Goal: Task Accomplishment & Management: Use online tool/utility

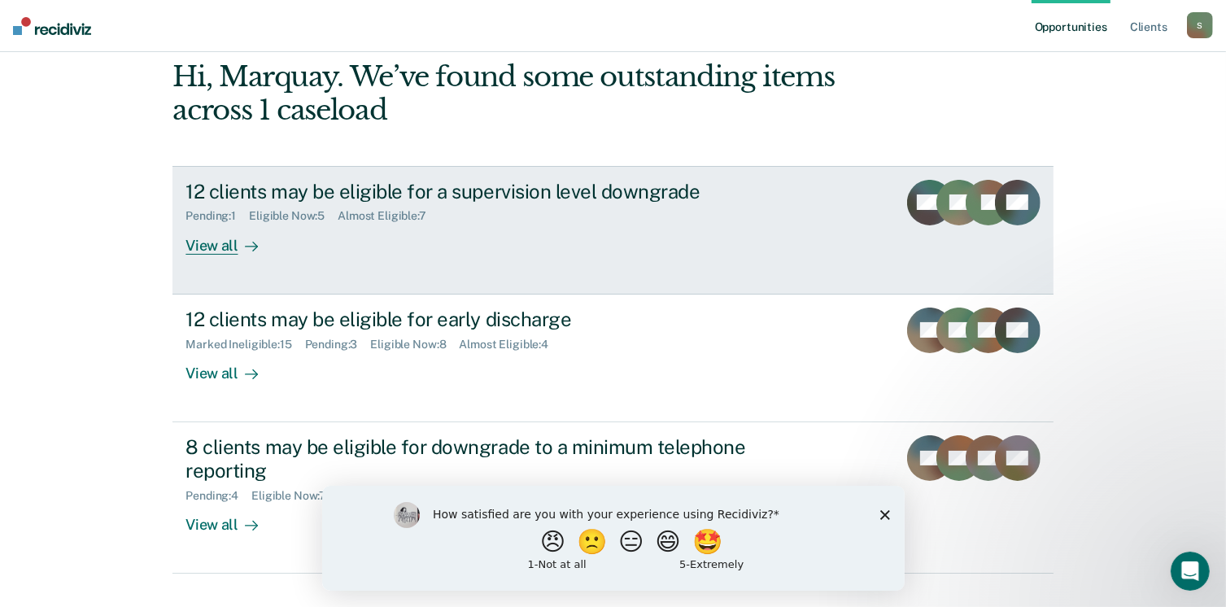
scroll to position [108, 0]
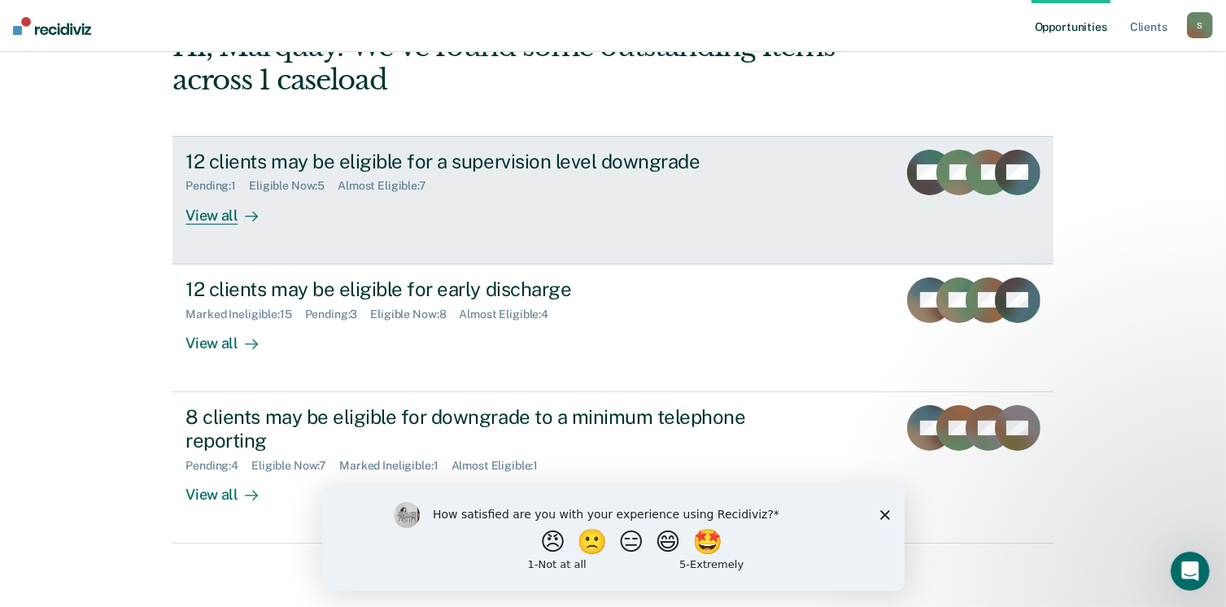
click at [222, 210] on div "View all" at bounding box center [230, 209] width 91 height 32
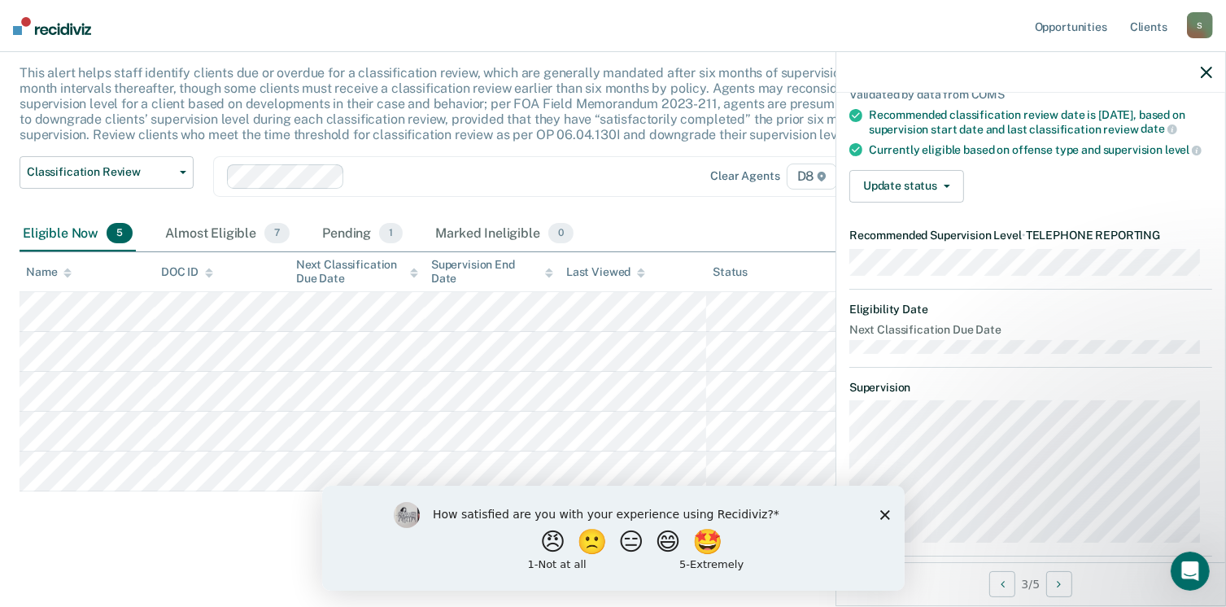
scroll to position [140, 0]
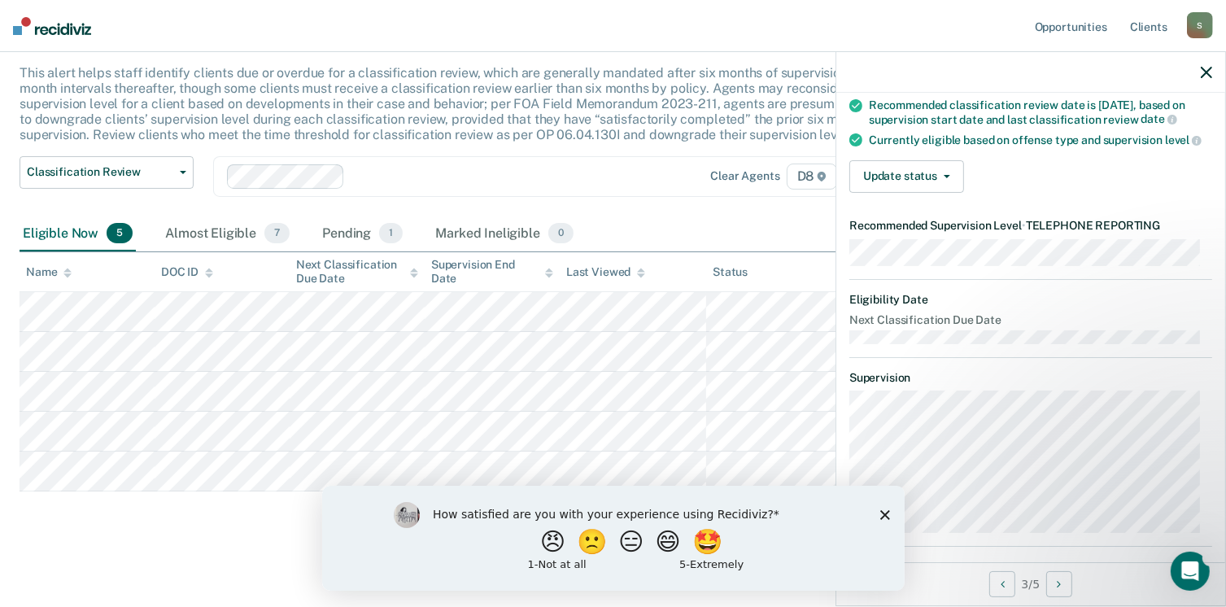
click at [883, 514] on polygon "Close survey" at bounding box center [884, 514] width 10 height 10
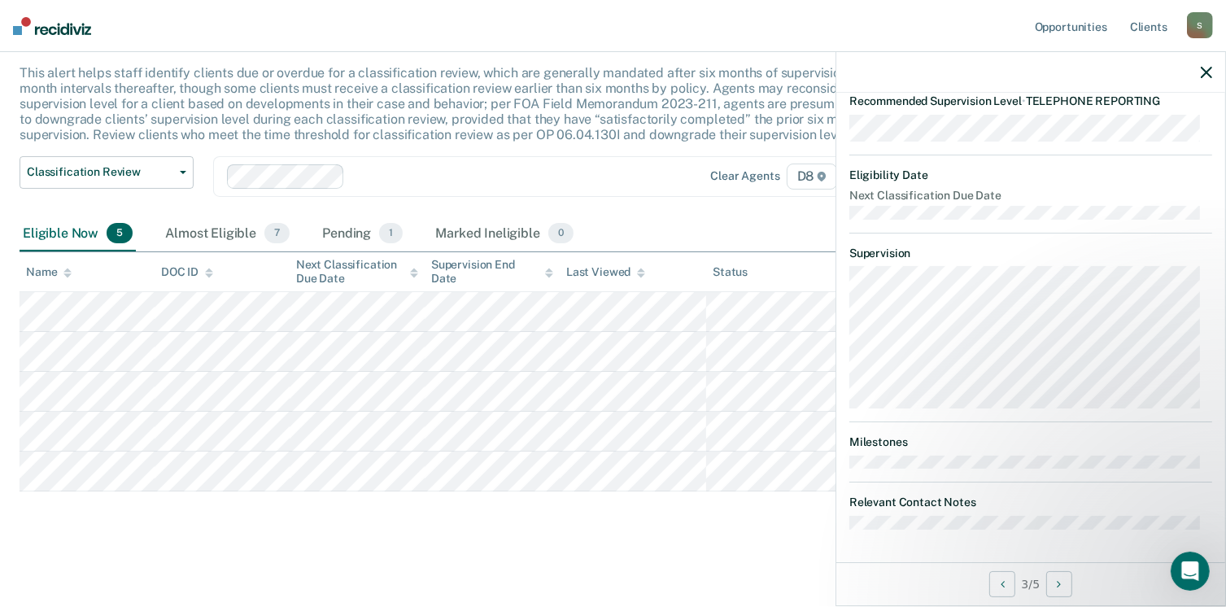
scroll to position [0, 0]
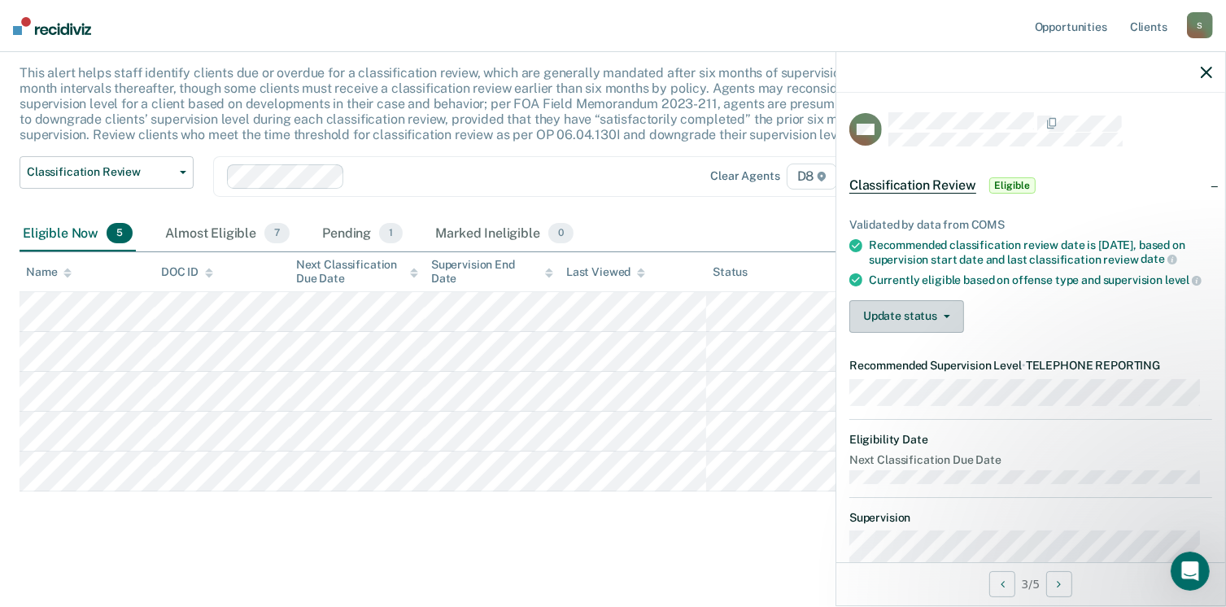
click at [908, 317] on button "Update status" at bounding box center [906, 316] width 115 height 33
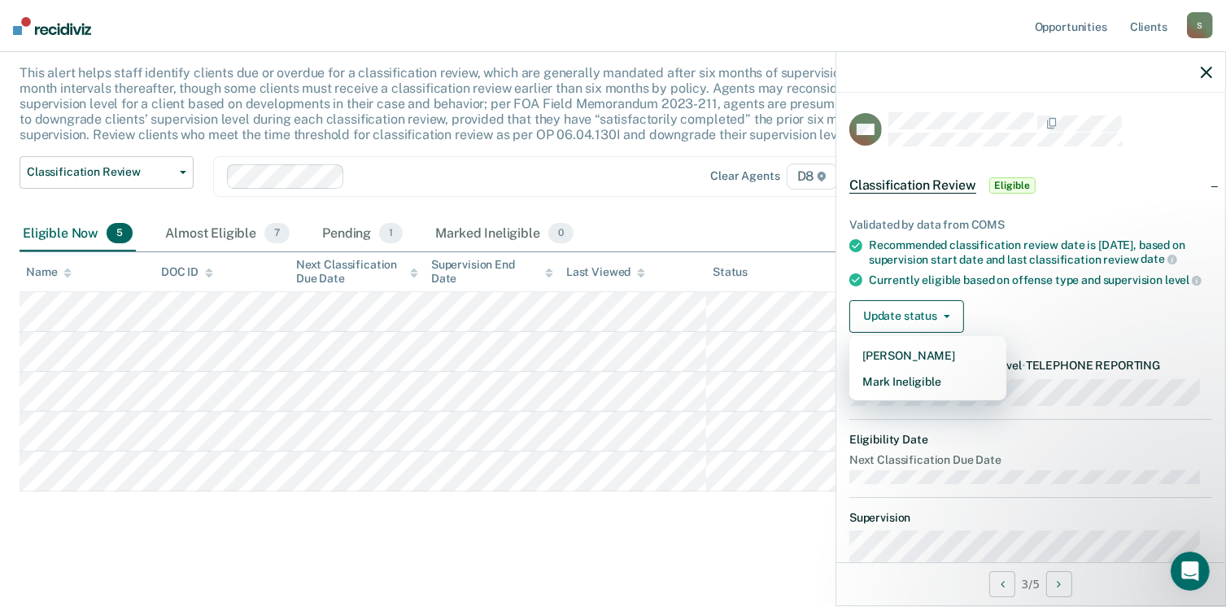
click at [1032, 303] on div "Validated by data from COMS Recommended classification review date is [DATE], b…" at bounding box center [1030, 269] width 389 height 154
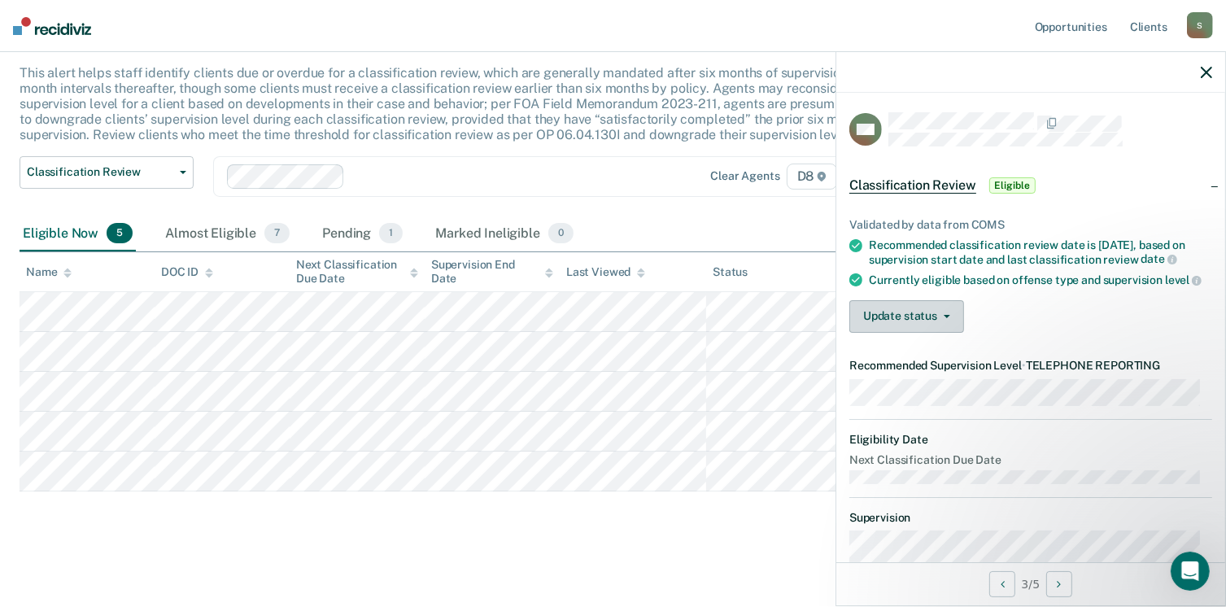
click at [900, 317] on button "Update status" at bounding box center [906, 316] width 115 height 33
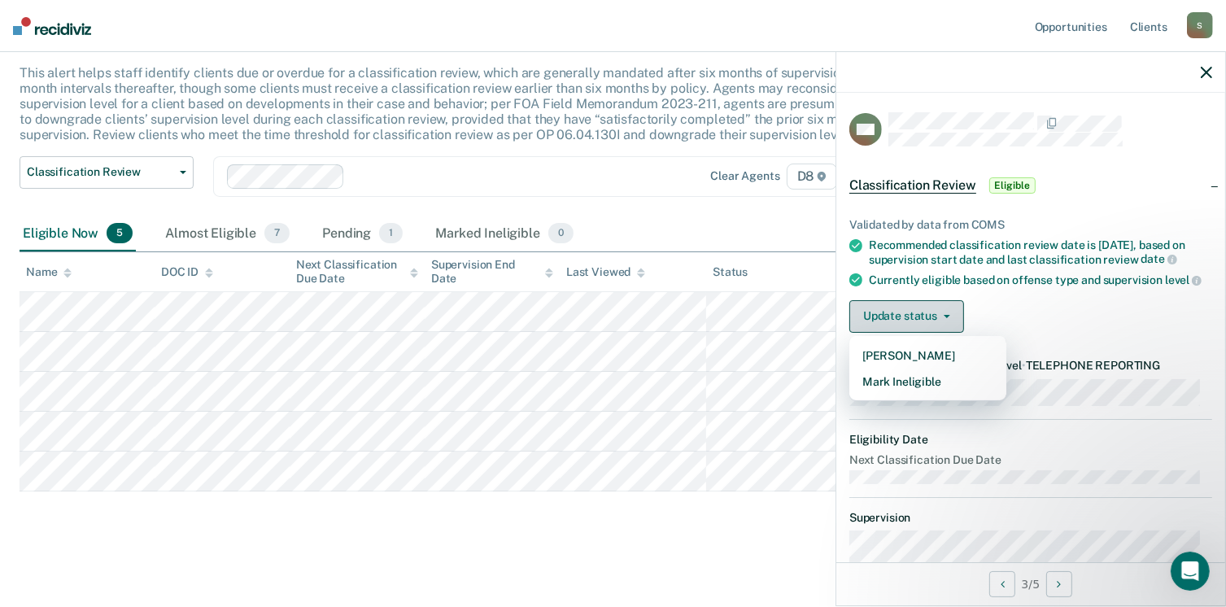
click at [900, 317] on button "Update status" at bounding box center [906, 316] width 115 height 33
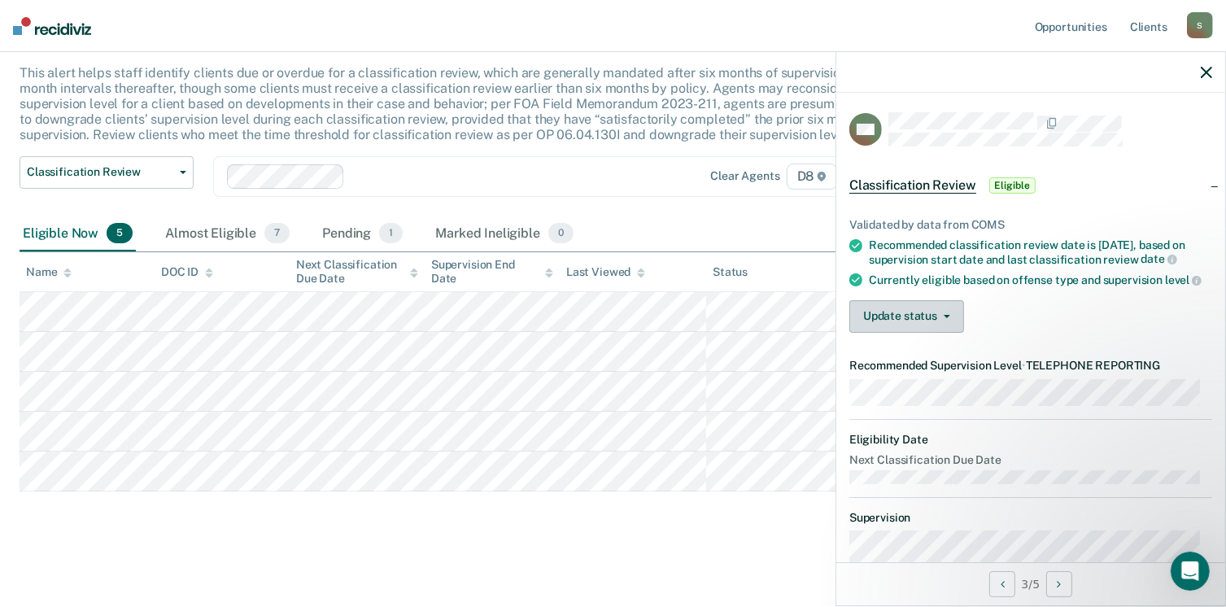
click at [901, 327] on button "Update status" at bounding box center [906, 316] width 115 height 33
click at [1045, 333] on div "Update status Mark Pending Mark Ineligible" at bounding box center [1030, 316] width 363 height 33
click at [914, 330] on button "Update status" at bounding box center [906, 316] width 115 height 33
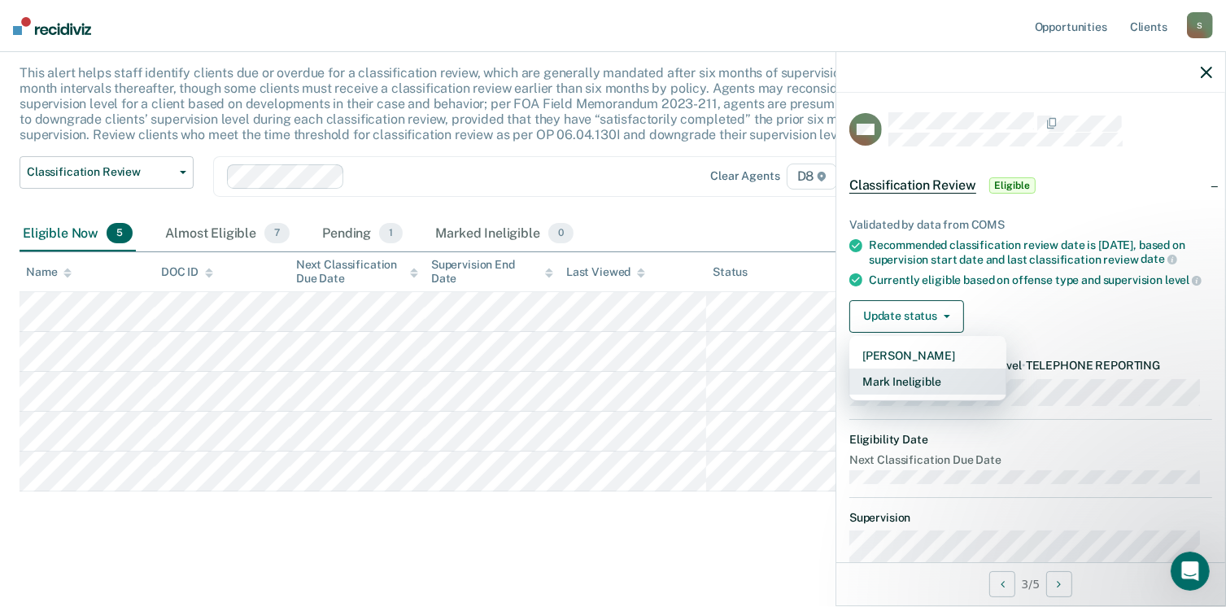
click at [912, 395] on button "Mark Ineligible" at bounding box center [927, 382] width 157 height 26
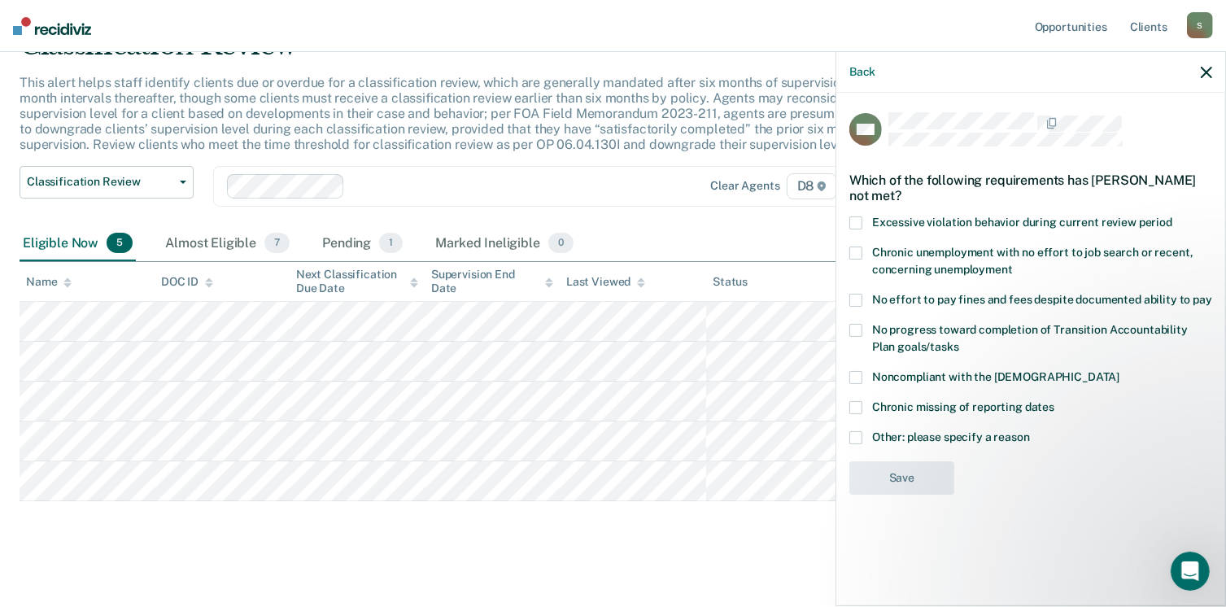
scroll to position [94, 0]
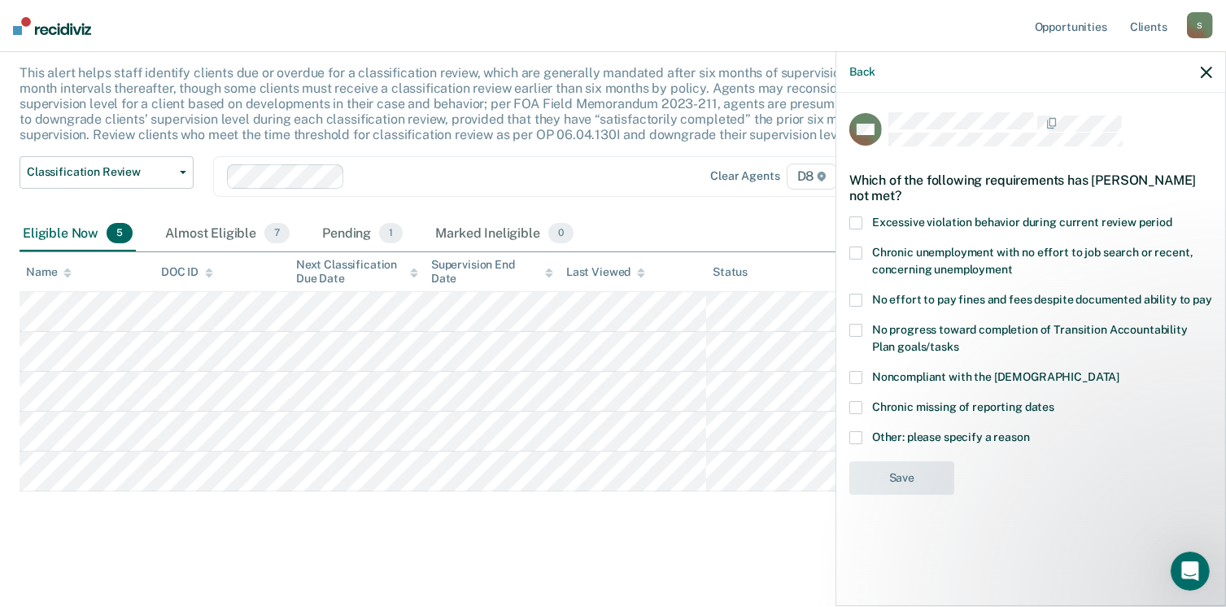
click at [855, 434] on span at bounding box center [855, 437] width 13 height 13
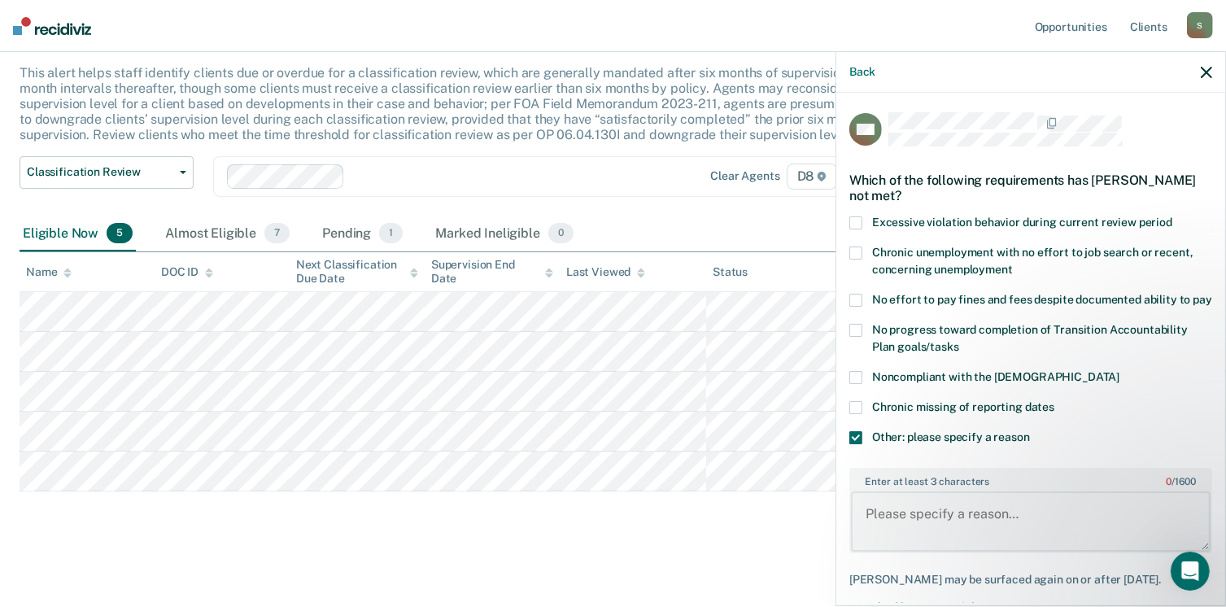
click at [892, 505] on textarea "Enter at least 3 characters 0 / 1600" at bounding box center [1031, 521] width 360 height 60
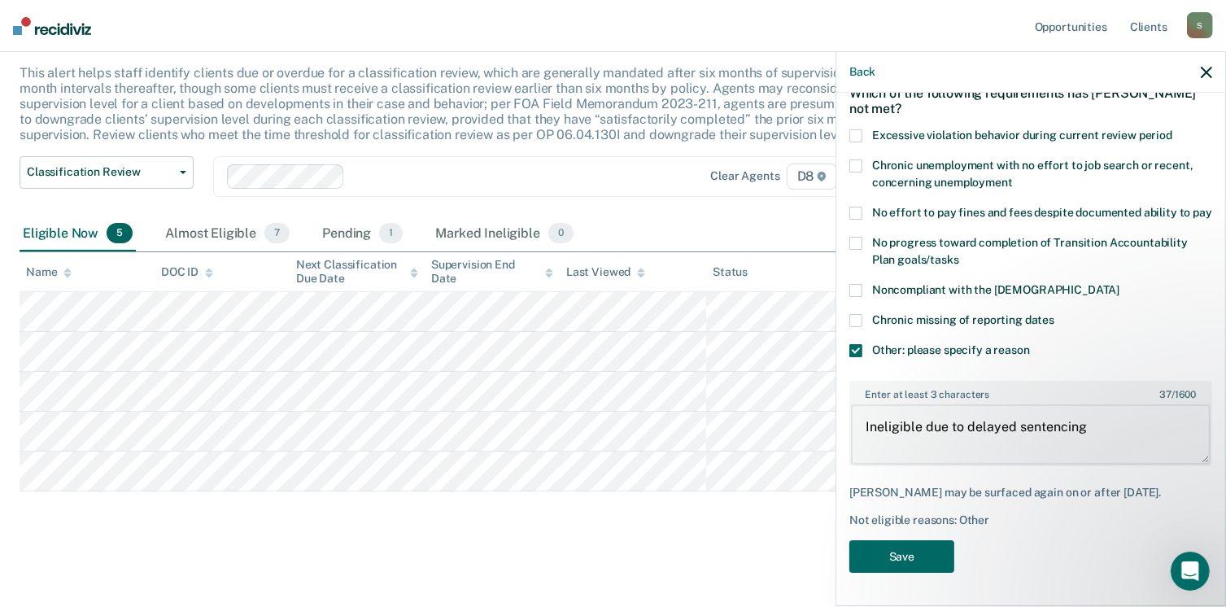
type textarea "Ineligible due to delayed sentencing"
click at [908, 565] on button "Save" at bounding box center [901, 556] width 105 height 33
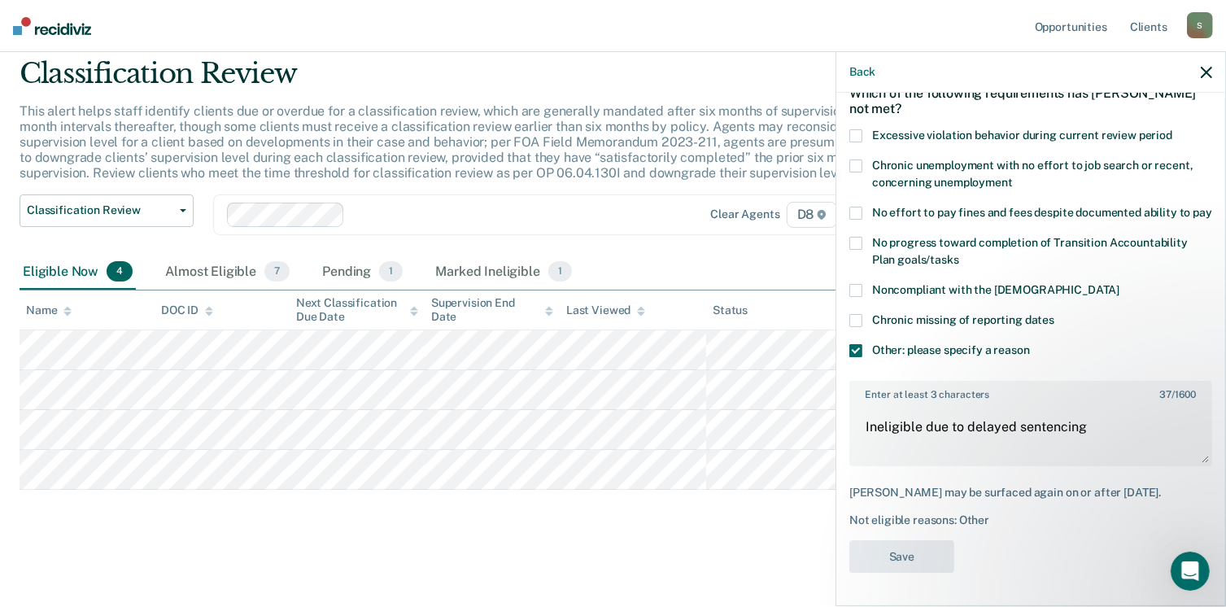
scroll to position [53, 0]
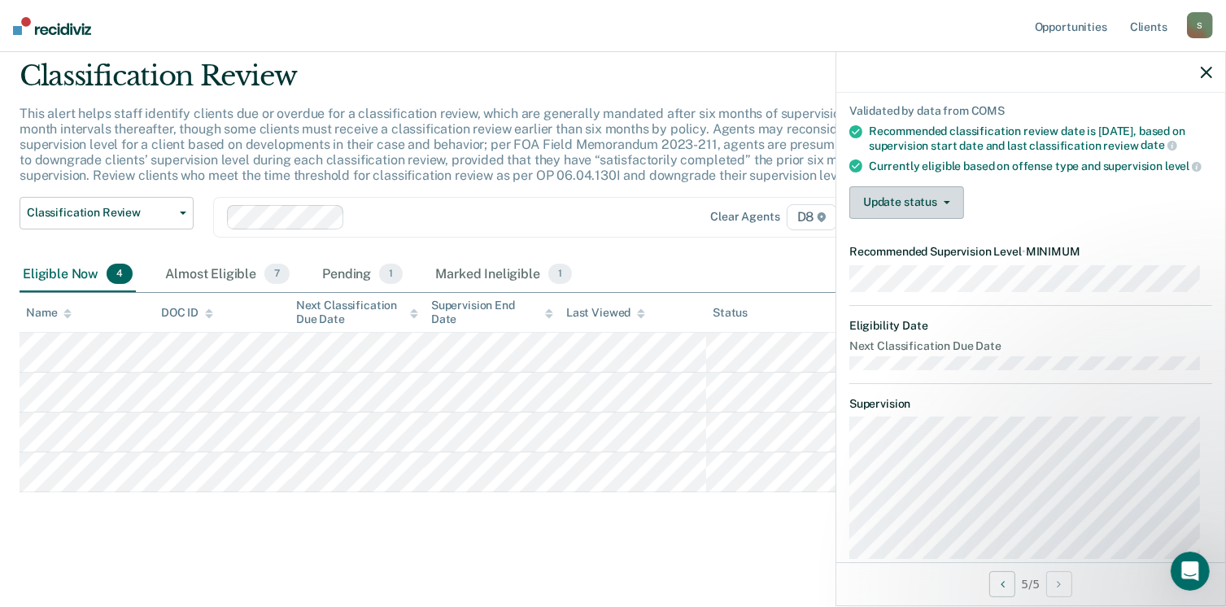
click at [875, 219] on button "Update status" at bounding box center [906, 202] width 115 height 33
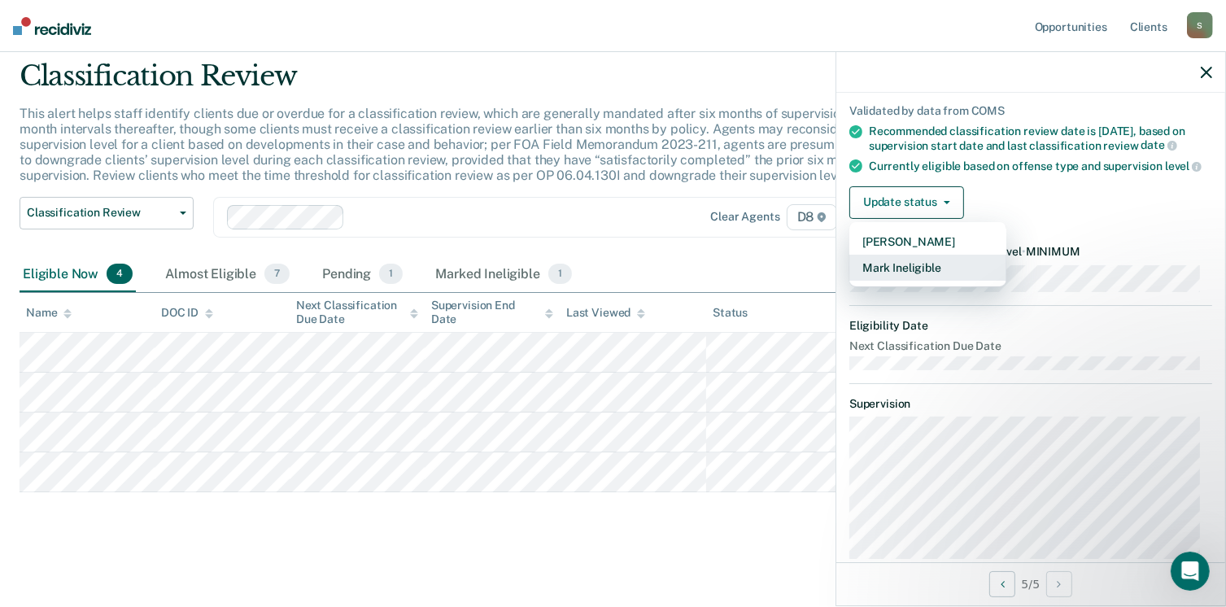
click at [905, 281] on button "Mark Ineligible" at bounding box center [927, 268] width 157 height 26
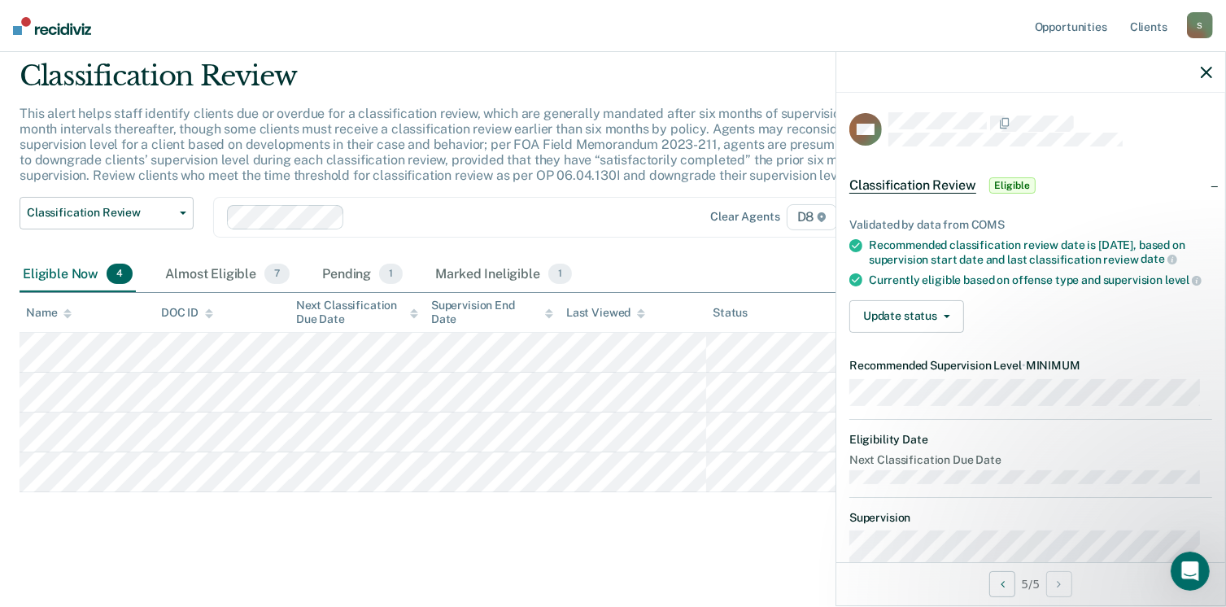
scroll to position [0, 0]
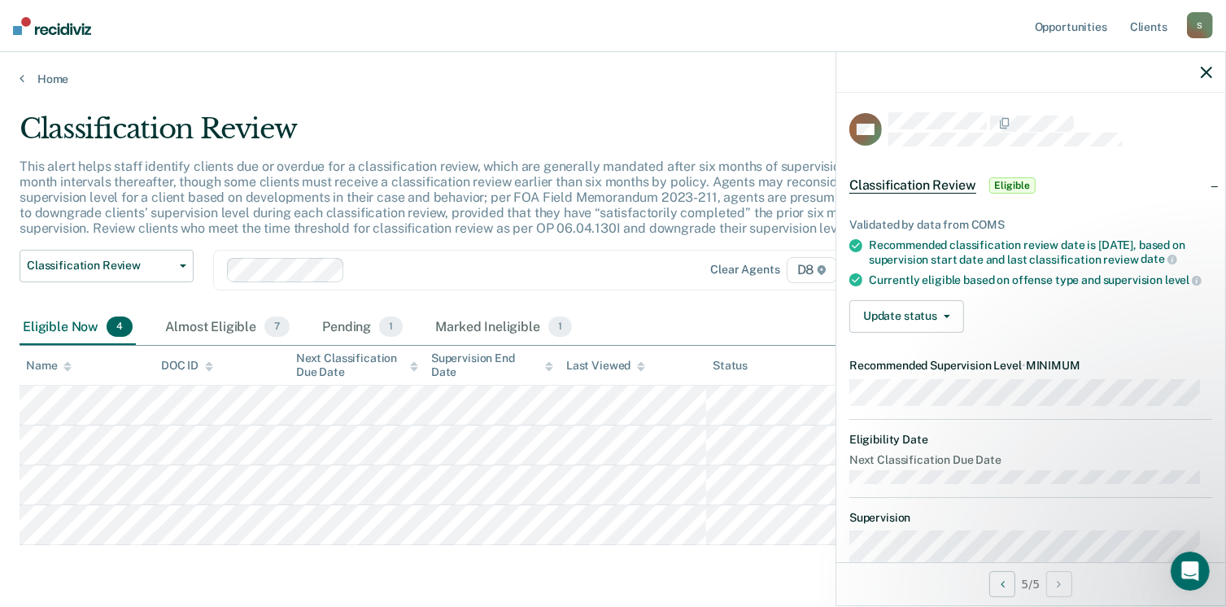
click at [55, 88] on main "Classification Review This alert helps staff identify clients due or overdue fo…" at bounding box center [613, 371] width 1226 height 571
click at [55, 81] on link "Home" at bounding box center [613, 79] width 1187 height 15
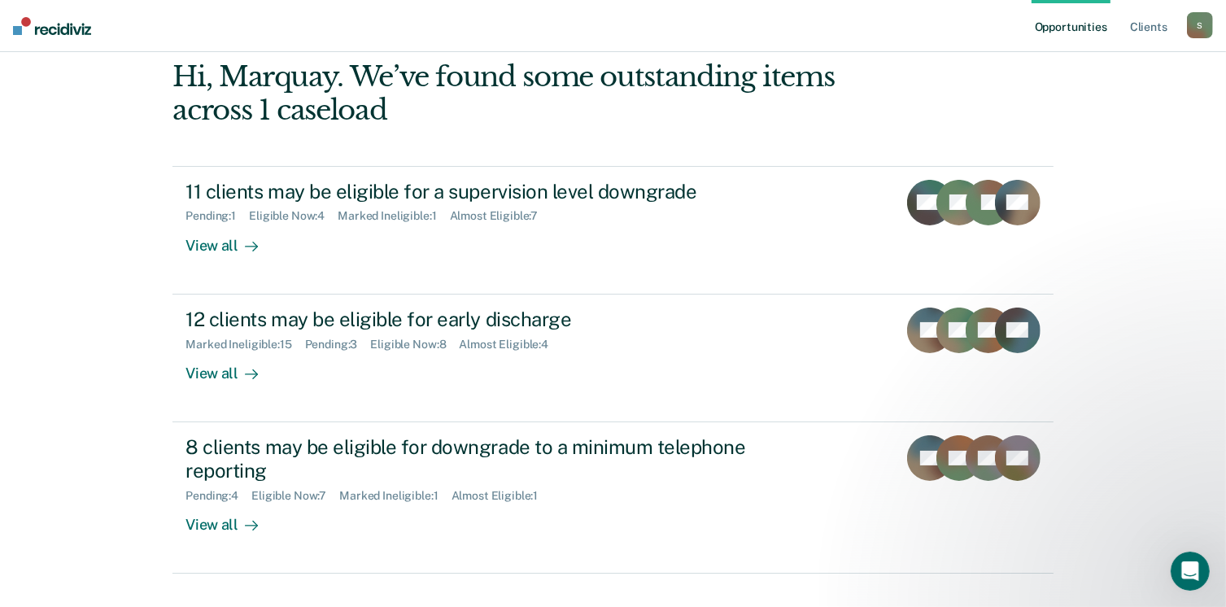
scroll to position [78, 0]
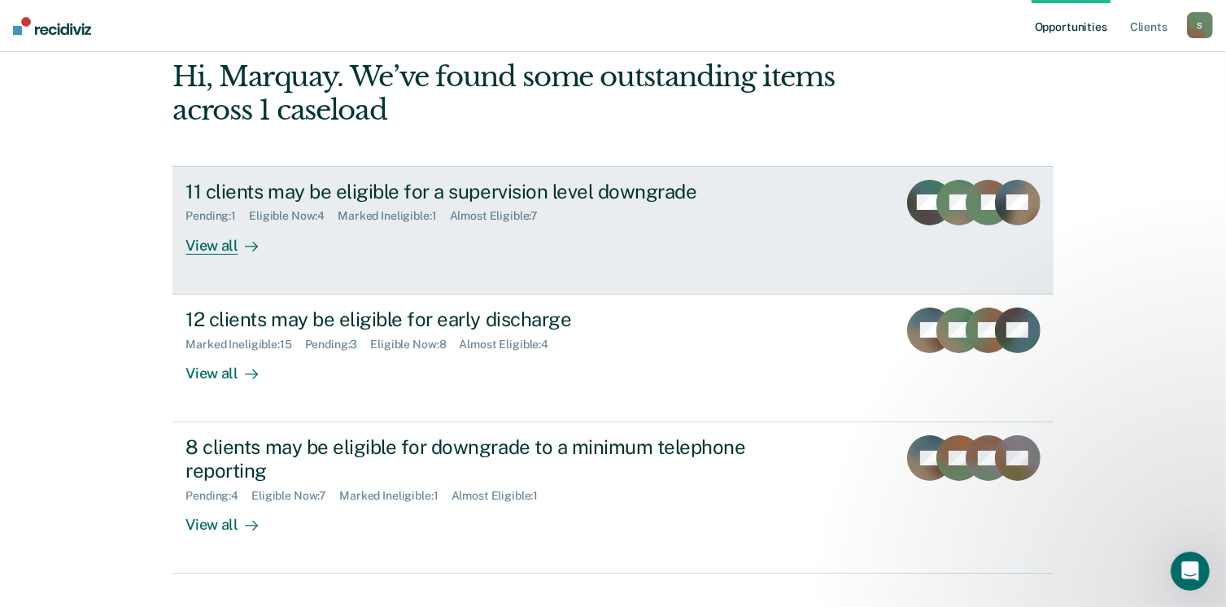
click at [217, 242] on div "View all" at bounding box center [230, 239] width 91 height 32
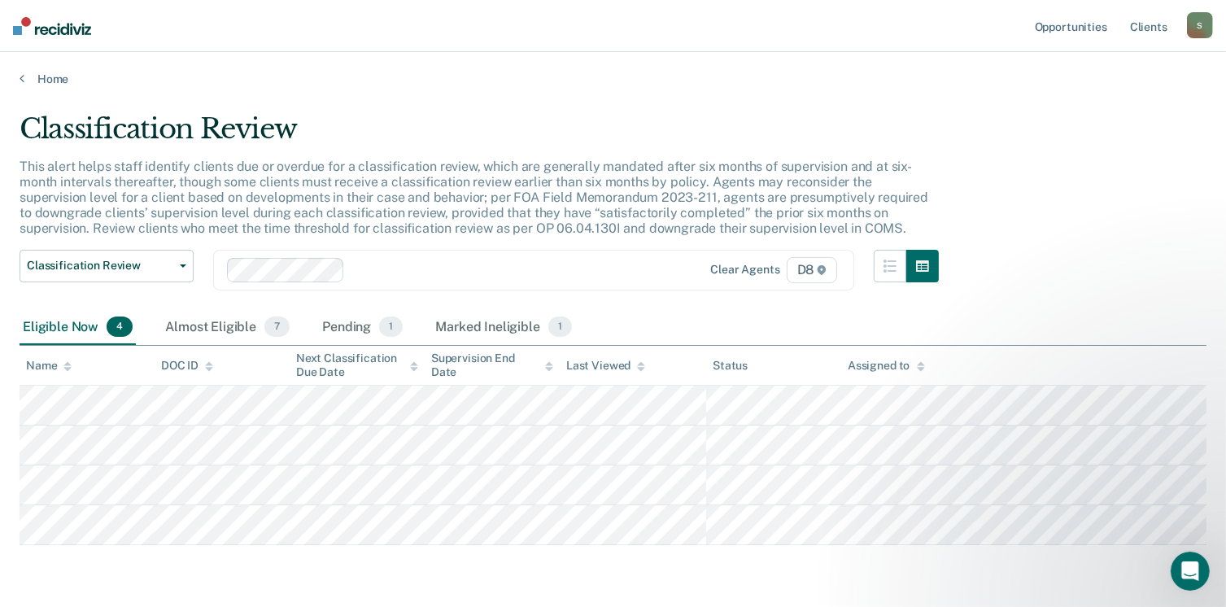
scroll to position [53, 0]
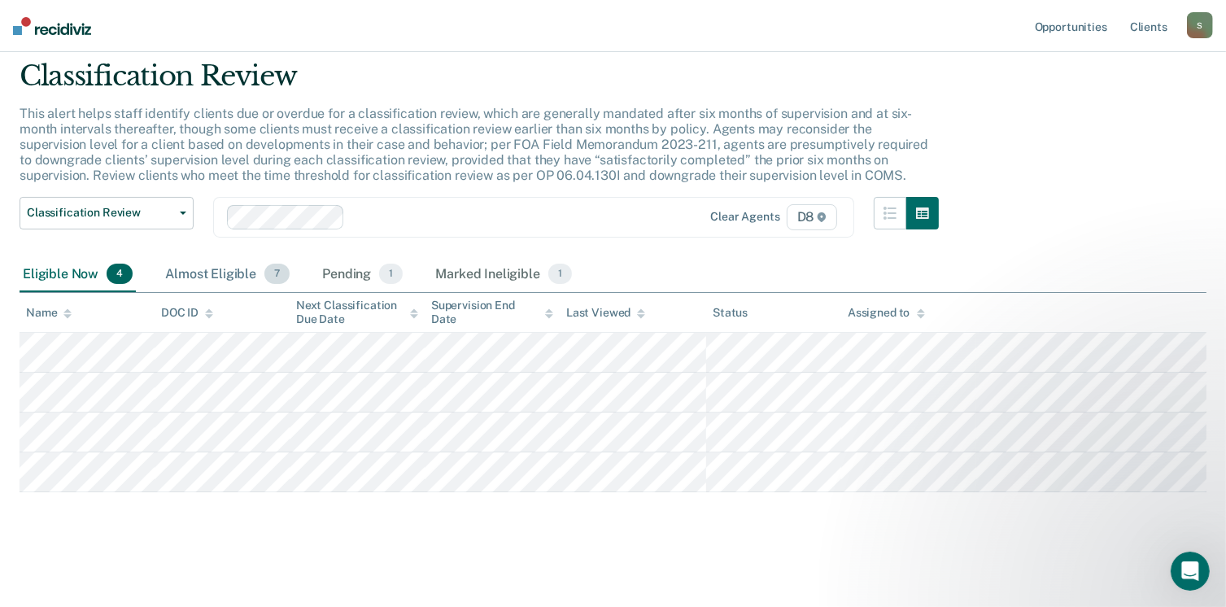
click at [225, 273] on div "Almost Eligible 7" at bounding box center [227, 275] width 131 height 36
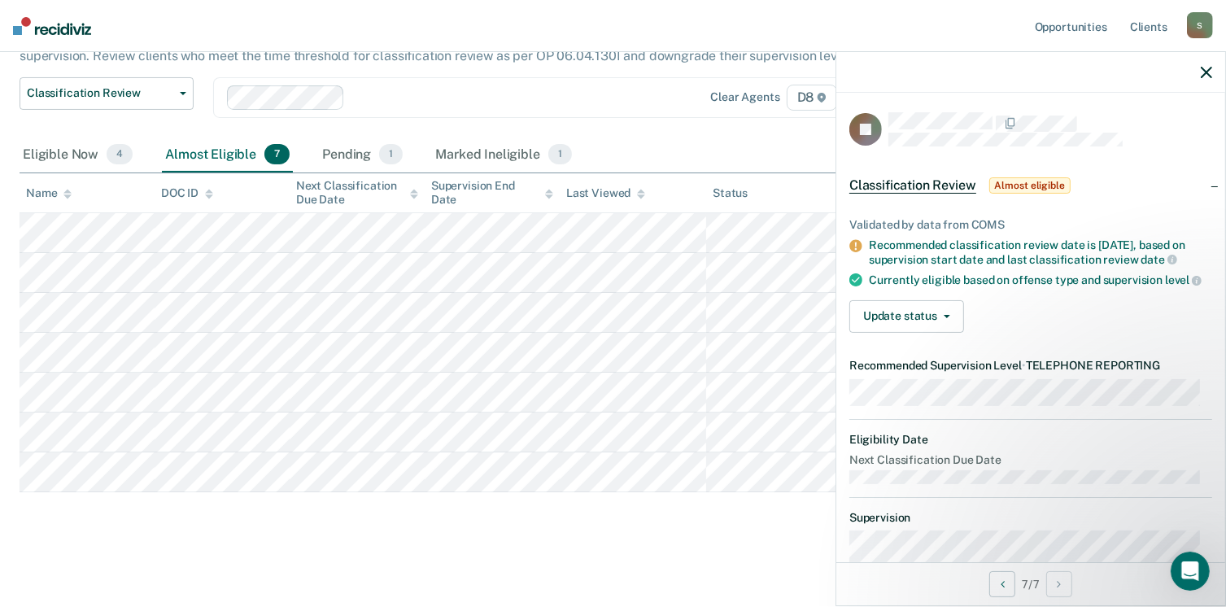
scroll to position [0, 0]
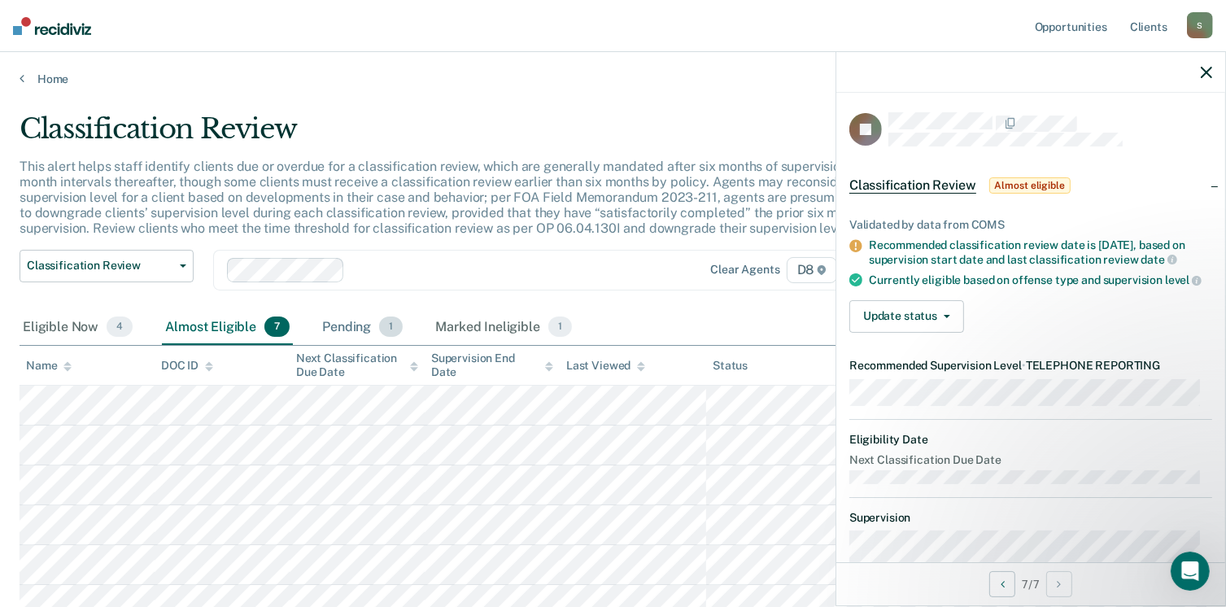
click at [338, 326] on div "Pending 1" at bounding box center [362, 328] width 87 height 36
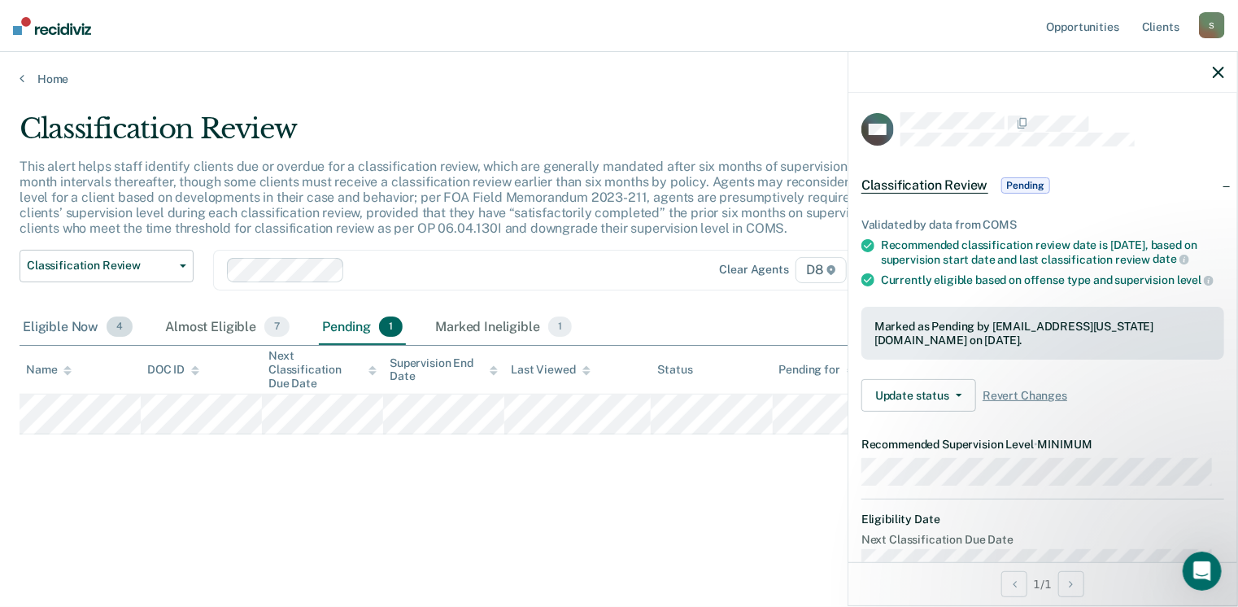
click at [90, 330] on div "Eligible Now 4" at bounding box center [78, 328] width 116 height 36
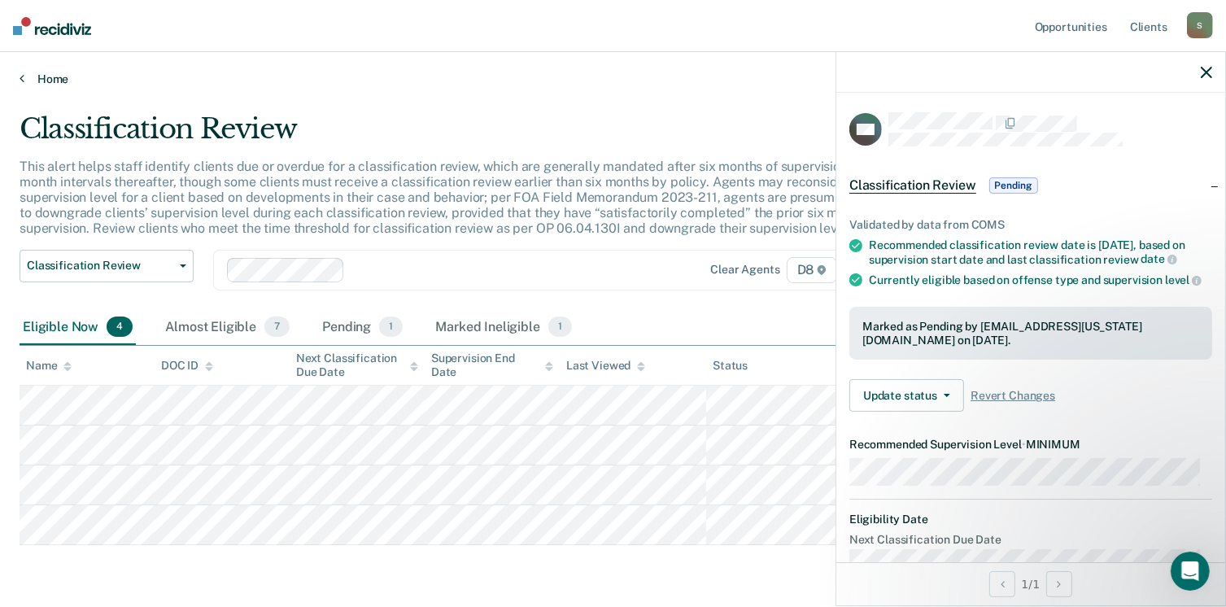
click at [37, 77] on link "Home" at bounding box center [613, 79] width 1187 height 15
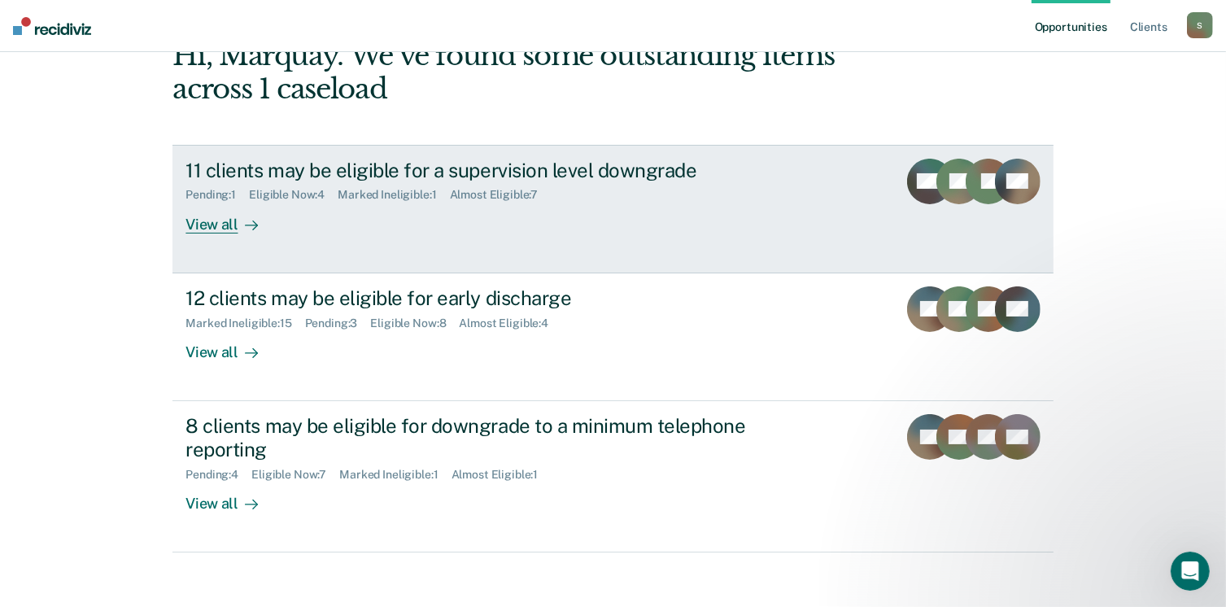
scroll to position [108, 0]
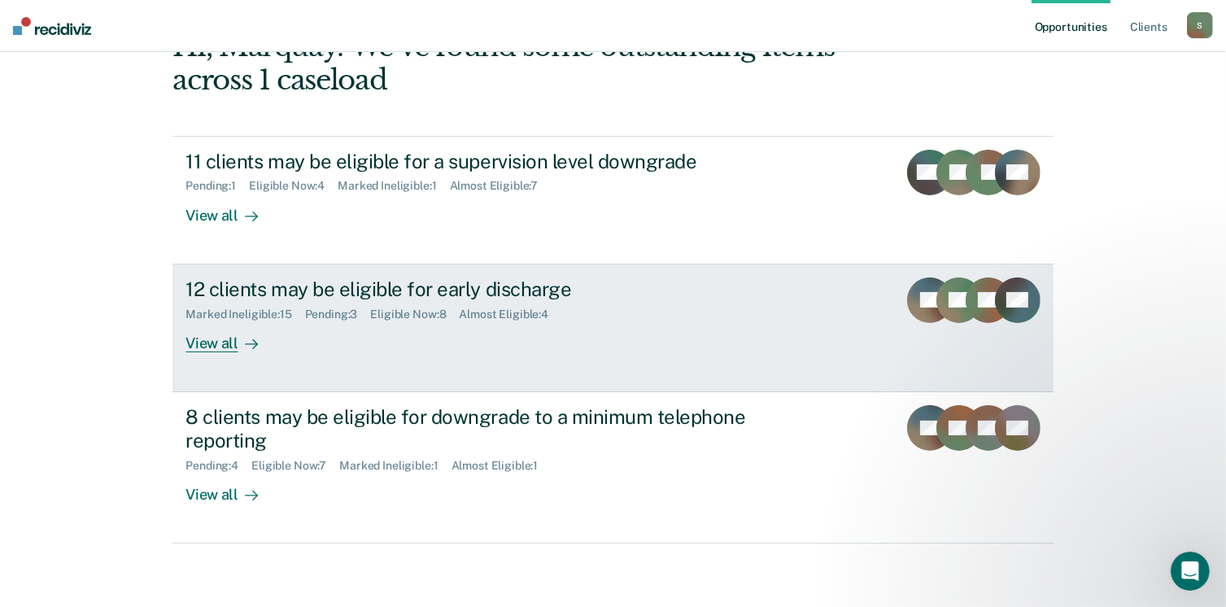
click at [209, 326] on div "View all" at bounding box center [230, 337] width 91 height 32
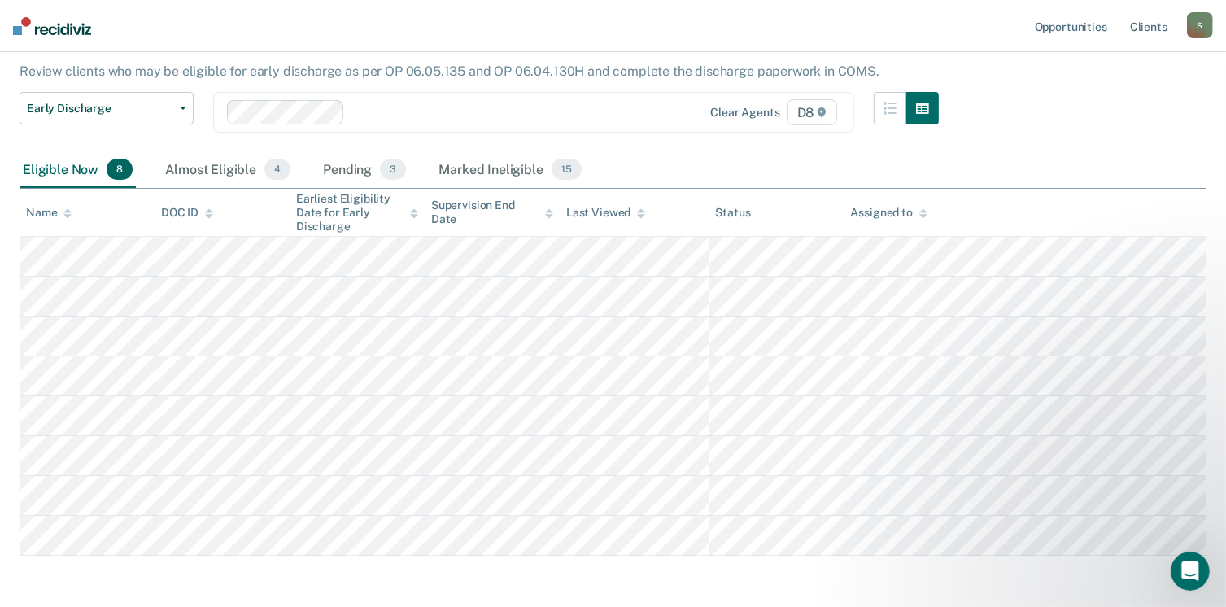
scroll to position [159, 0]
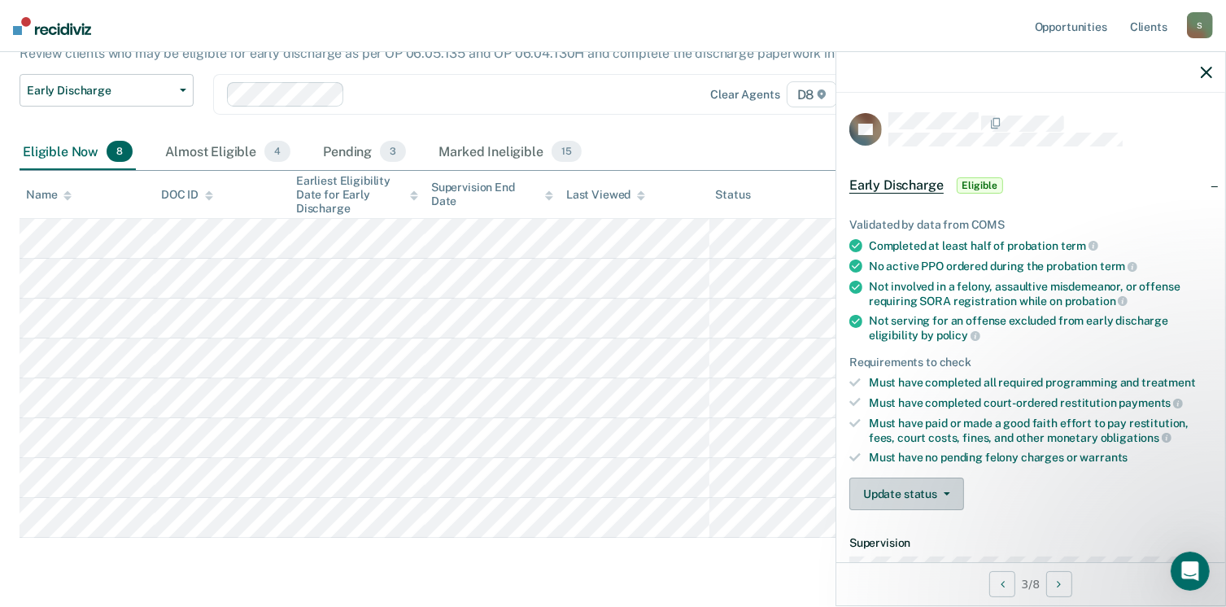
click at [907, 496] on button "Update status" at bounding box center [906, 494] width 115 height 33
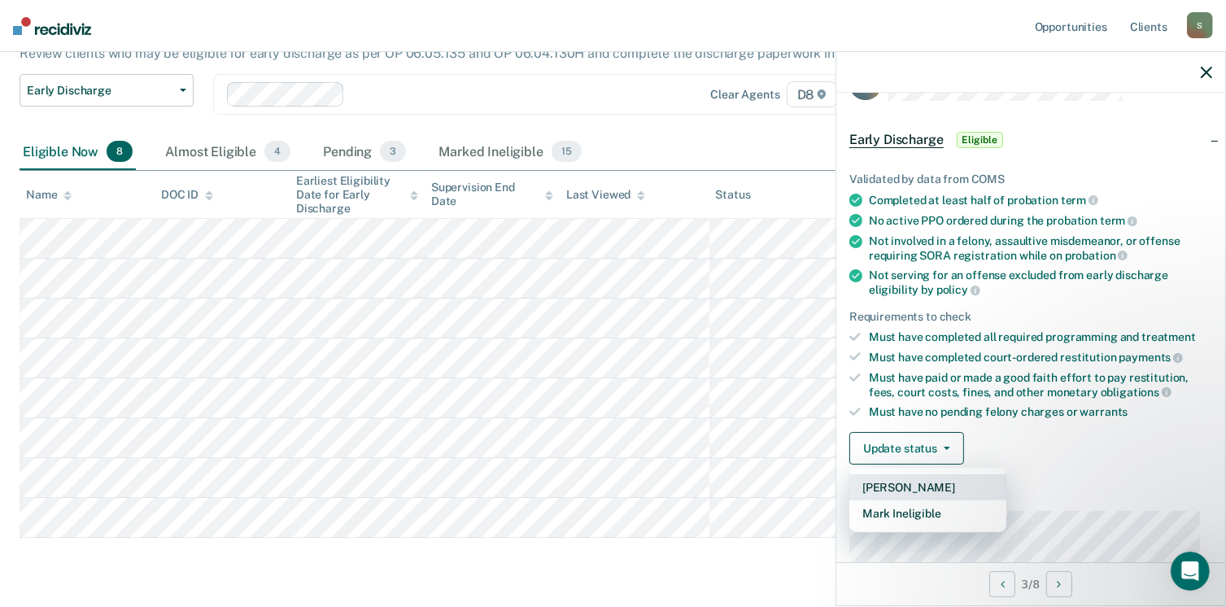
click at [909, 484] on button "Mark Pending" at bounding box center [927, 487] width 157 height 26
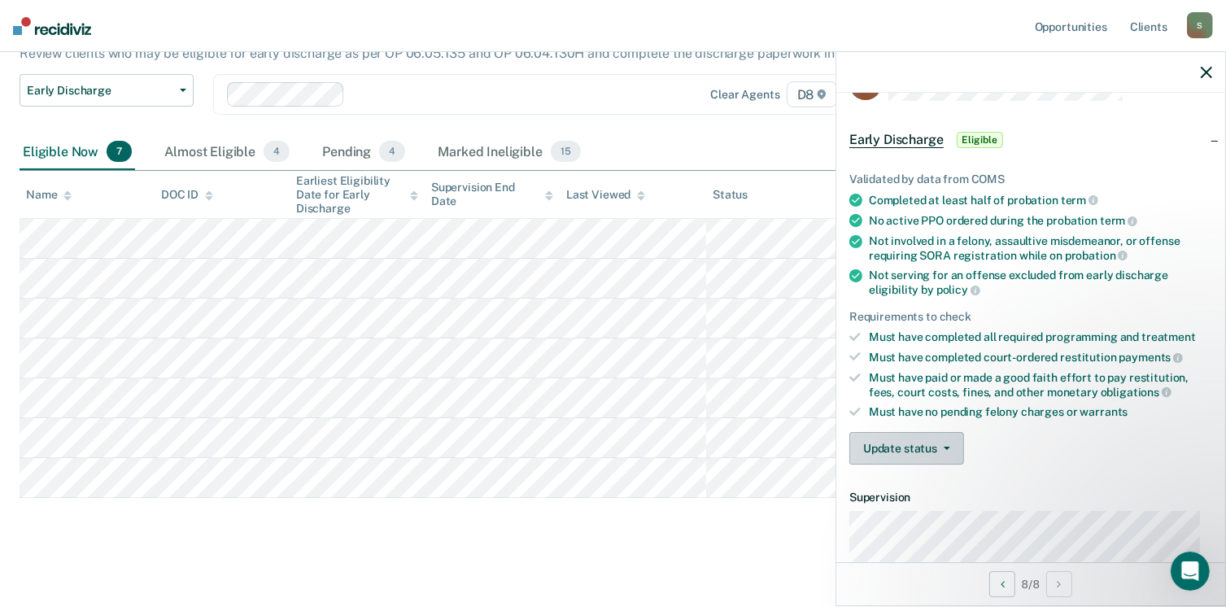
click at [900, 443] on button "Update status" at bounding box center [906, 448] width 115 height 33
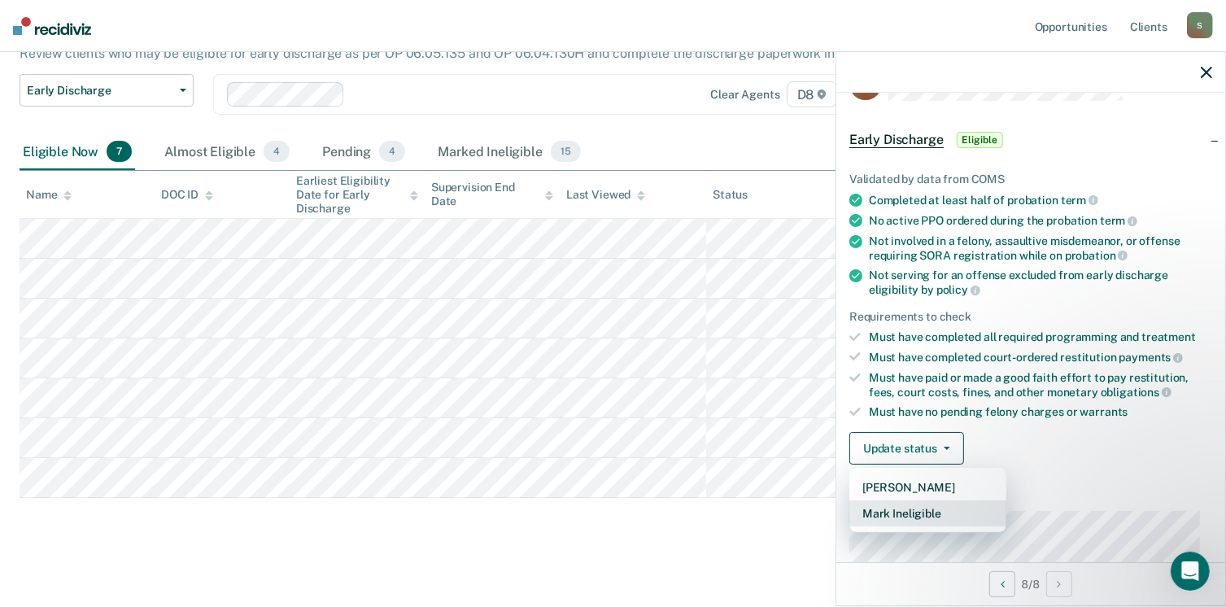
click at [914, 512] on button "Mark Ineligible" at bounding box center [927, 513] width 157 height 26
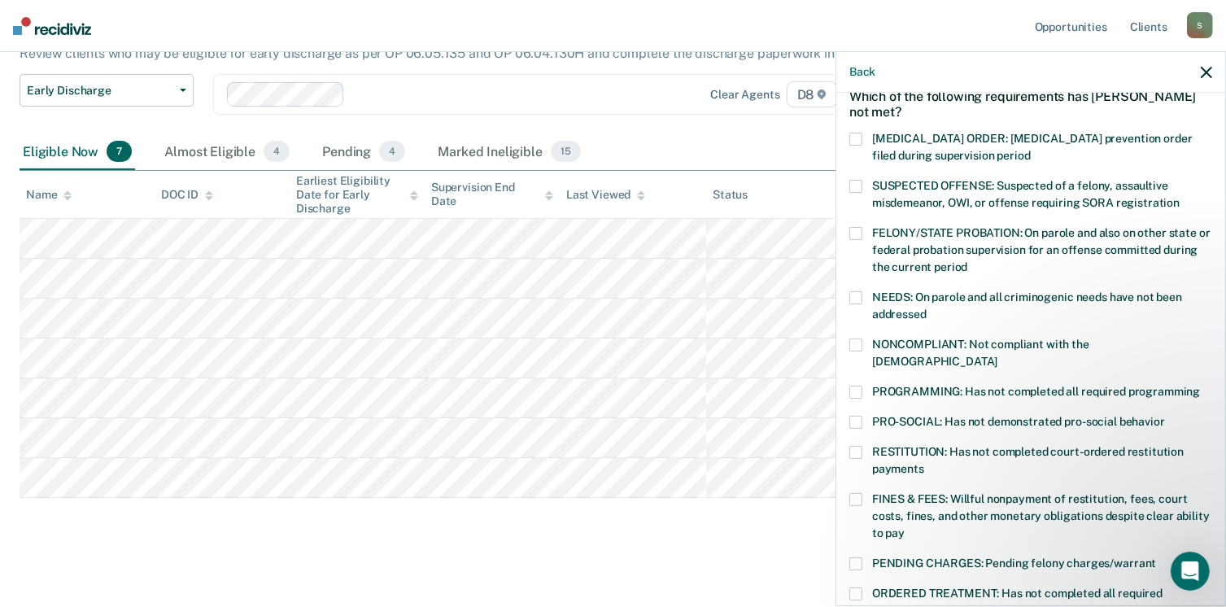
scroll to position [85, 0]
click at [858, 385] on span at bounding box center [855, 391] width 13 height 13
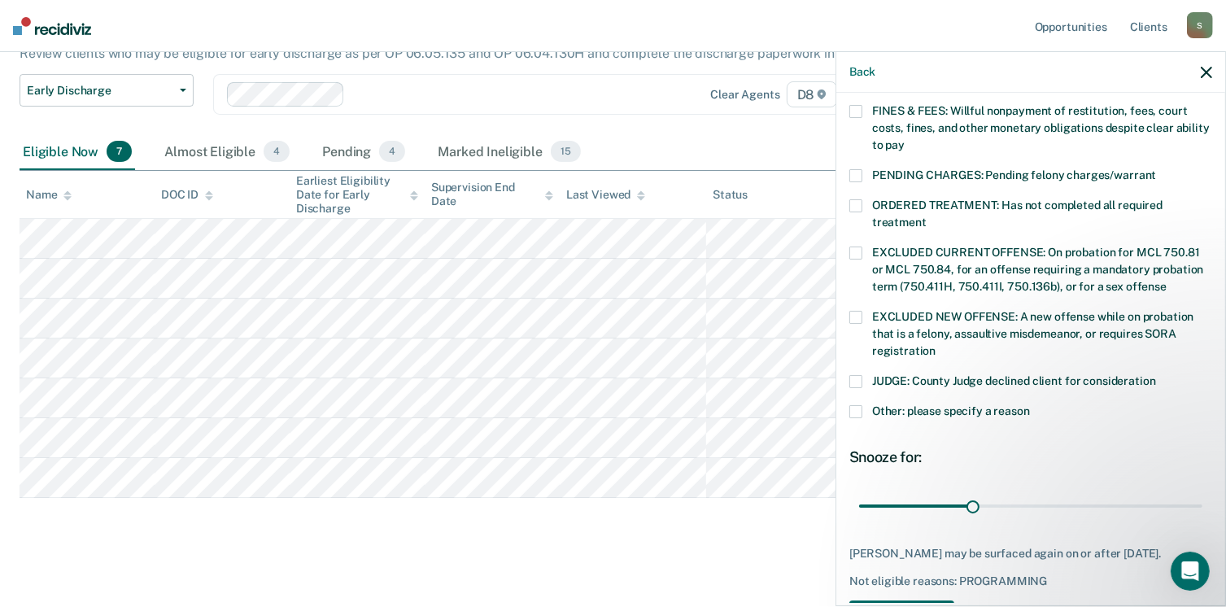
scroll to position [478, 0]
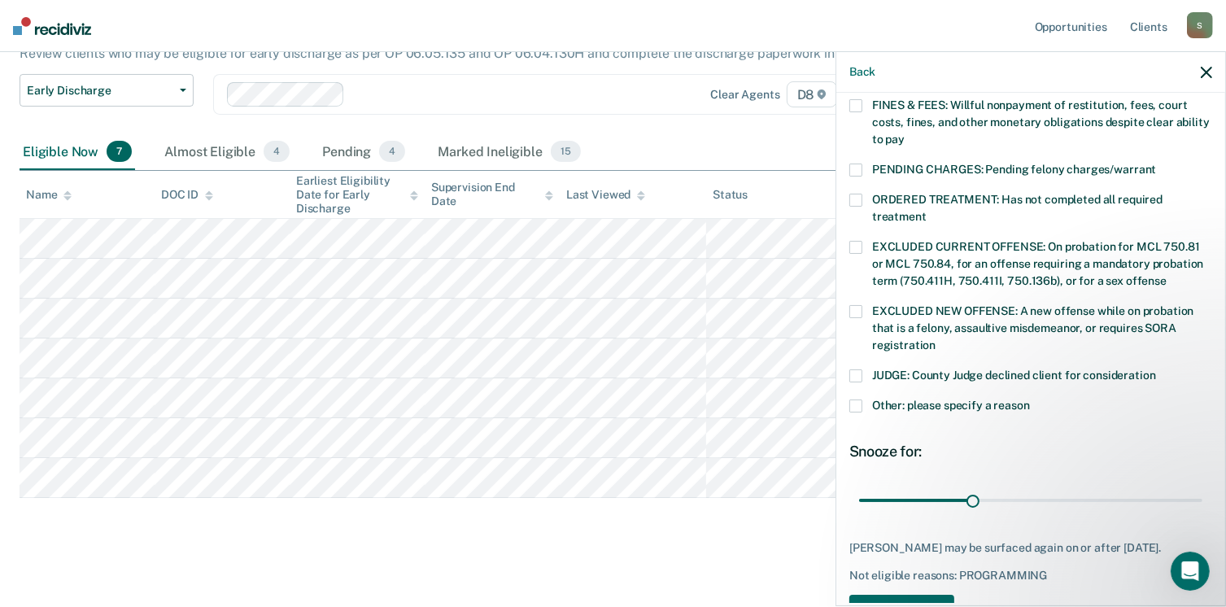
drag, startPoint x: 971, startPoint y: 482, endPoint x: 1193, endPoint y: 479, distance: 222.1
drag, startPoint x: 1193, startPoint y: 479, endPoint x: 990, endPoint y: 508, distance: 205.5
click at [990, 508] on div "SR Which of the following requirements has Semaj Rogers not met? CHILD ABUSE OR…" at bounding box center [1030, 136] width 363 height 1003
drag, startPoint x: 969, startPoint y: 481, endPoint x: 1219, endPoint y: 506, distance: 251.0
type input "90"
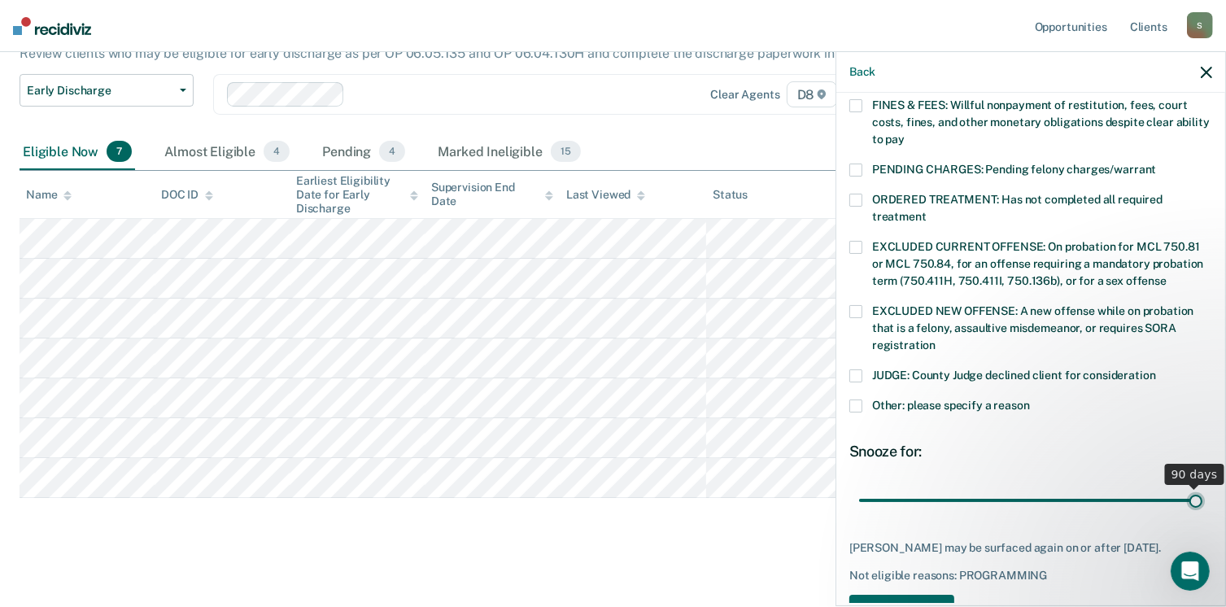
click at [1202, 506] on input "range" at bounding box center [1030, 500] width 343 height 28
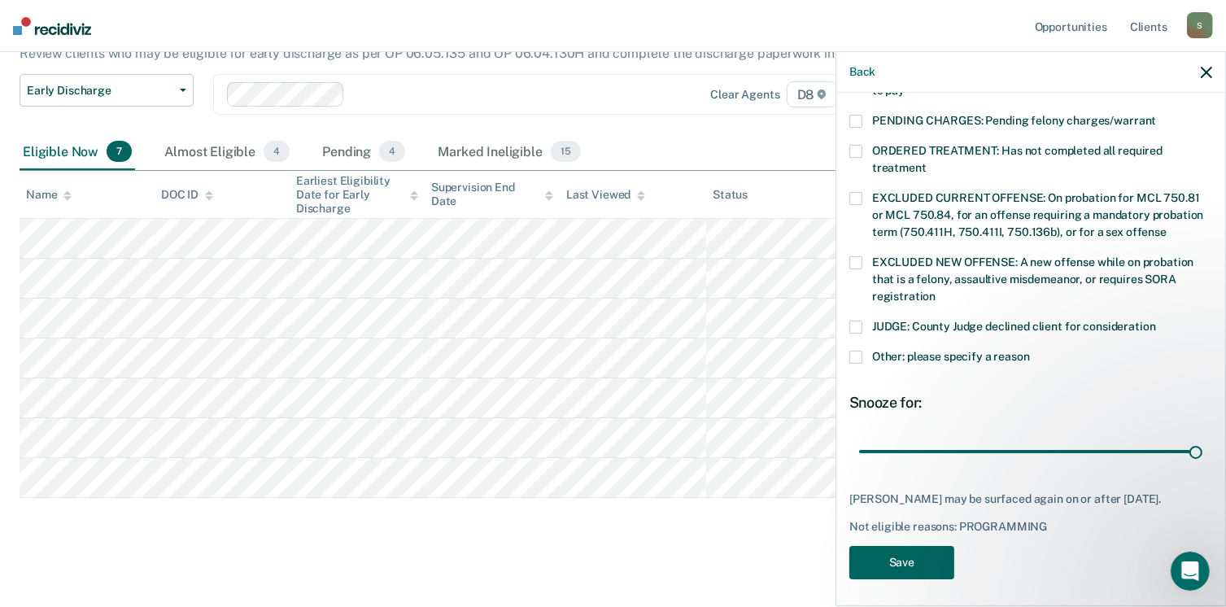
click at [912, 565] on button "Save" at bounding box center [901, 562] width 105 height 33
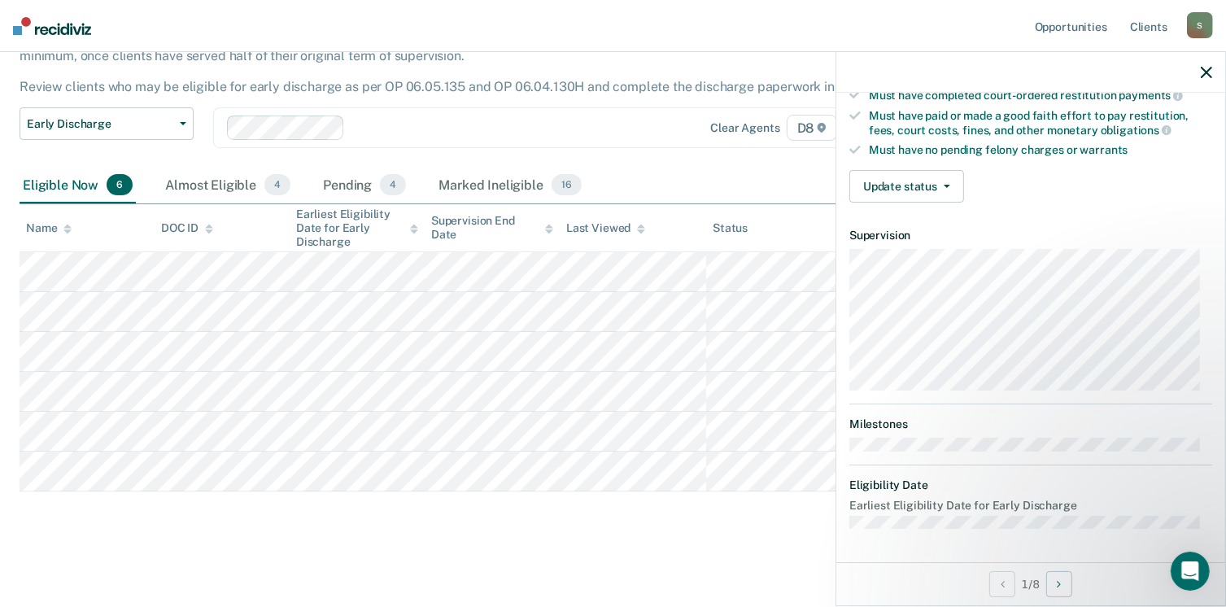
scroll to position [300, 0]
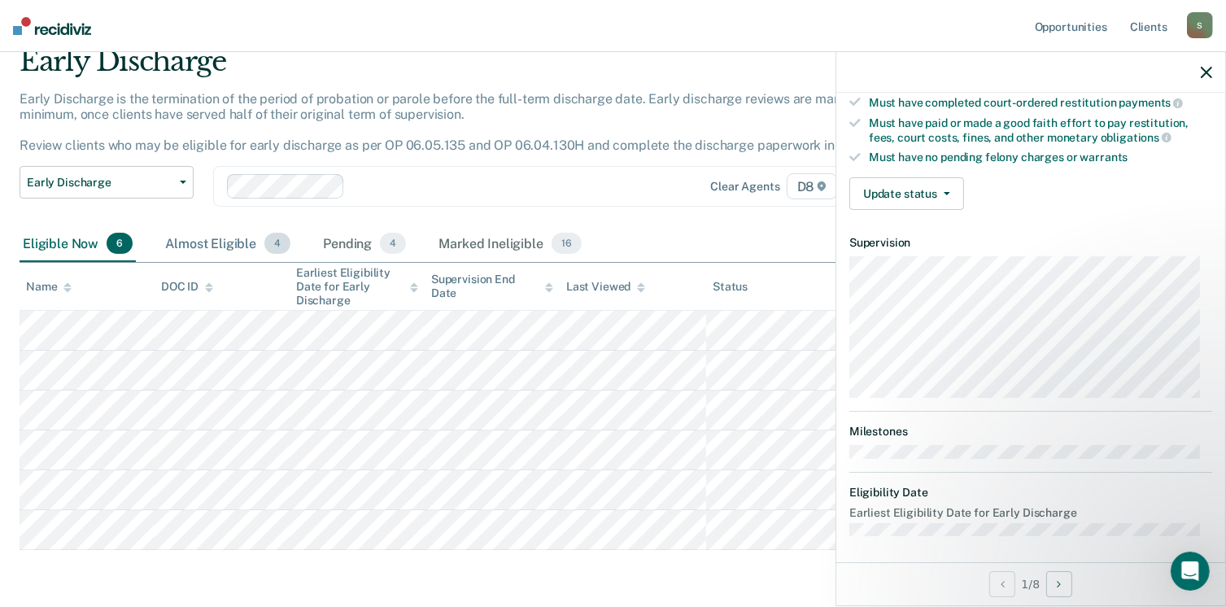
click at [180, 244] on div "Almost Eligible 4" at bounding box center [228, 244] width 132 height 36
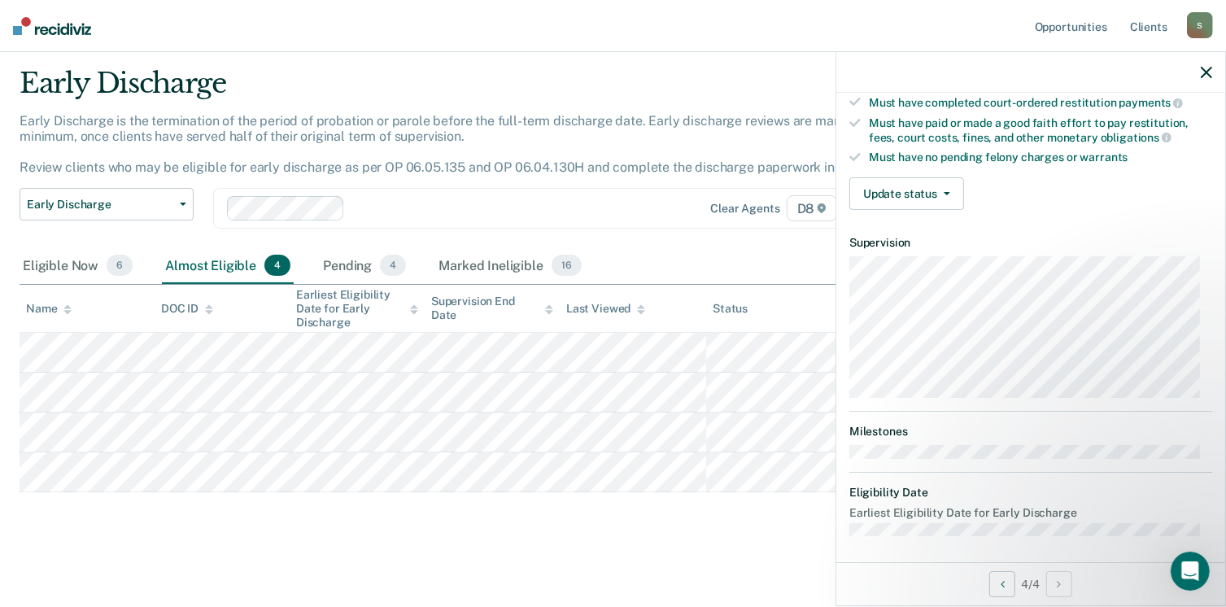
scroll to position [0, 0]
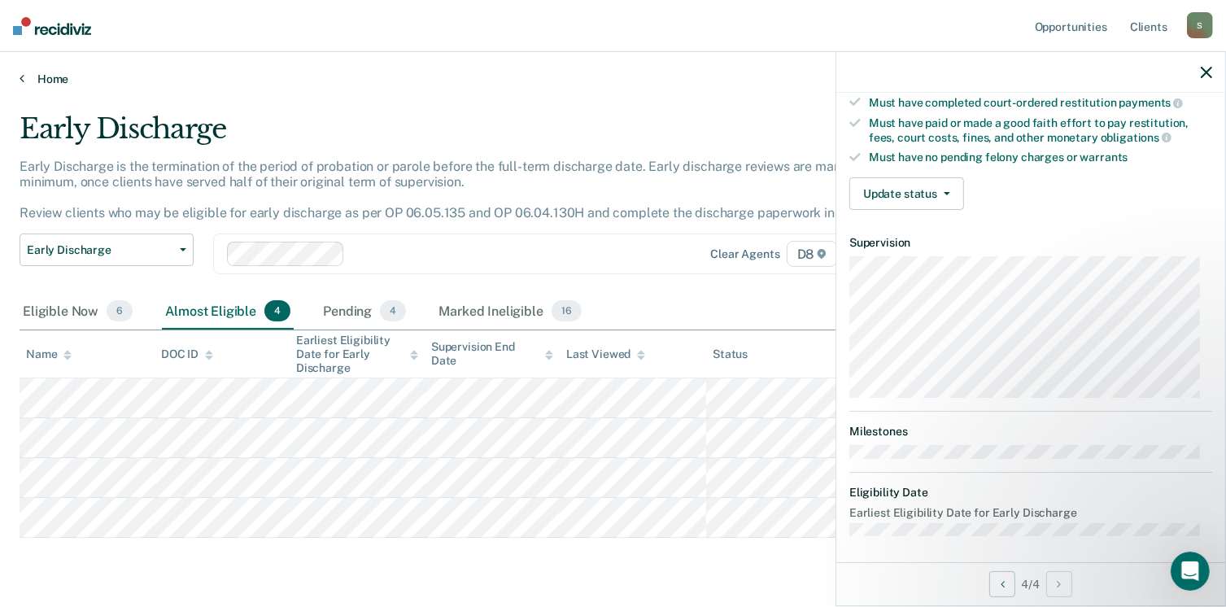
click at [51, 81] on link "Home" at bounding box center [613, 79] width 1187 height 15
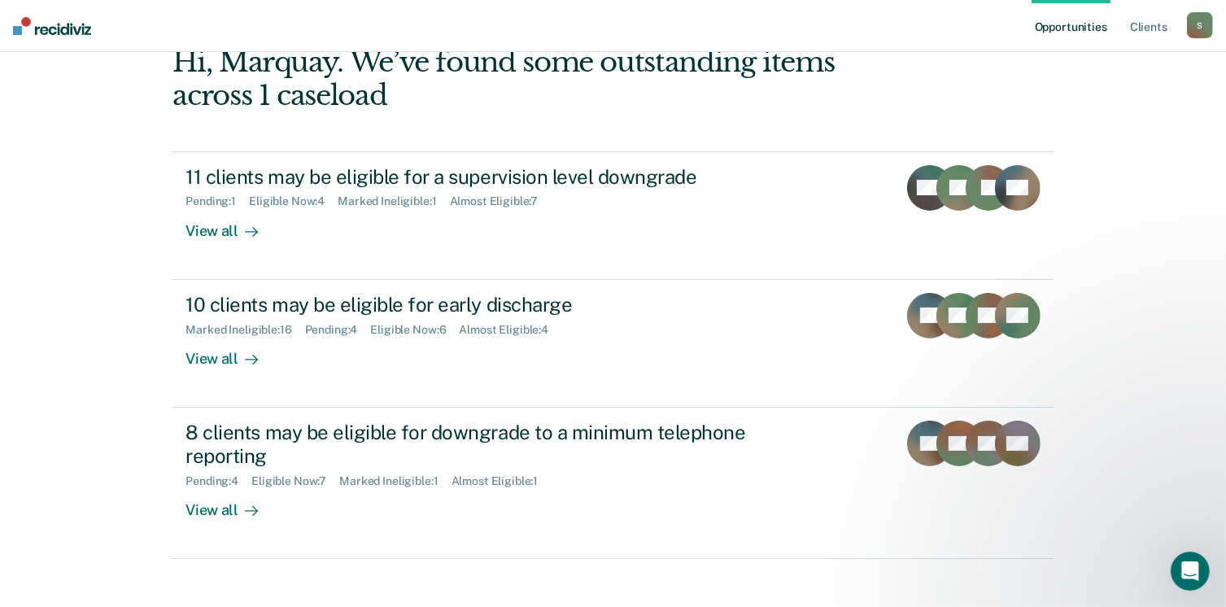
scroll to position [108, 0]
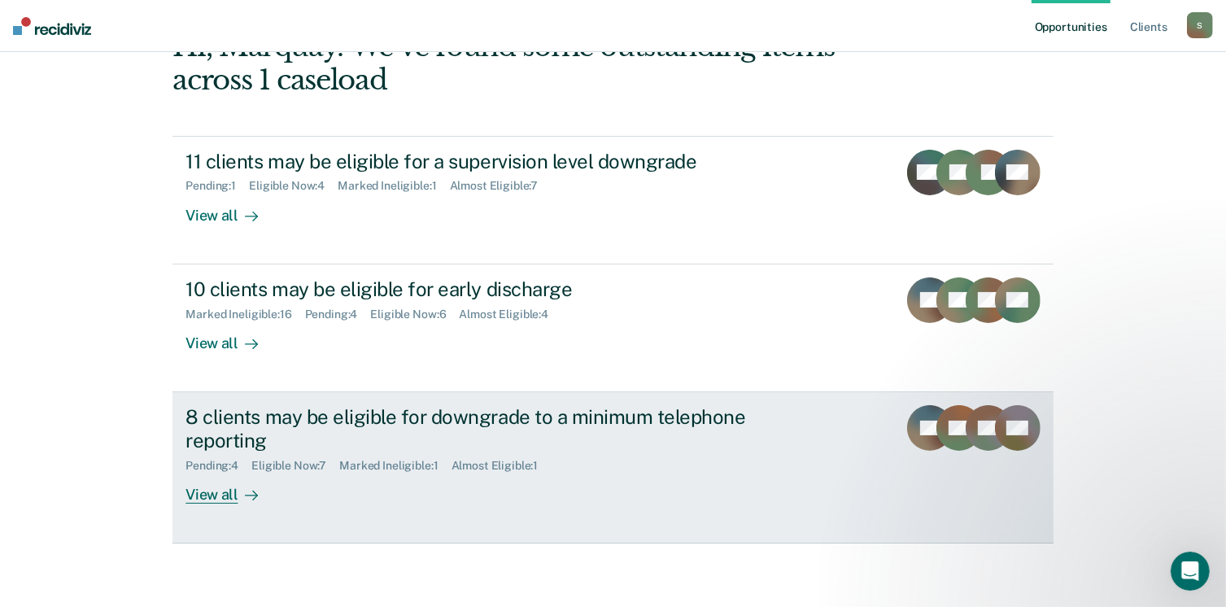
click at [195, 494] on div "View all" at bounding box center [230, 488] width 91 height 32
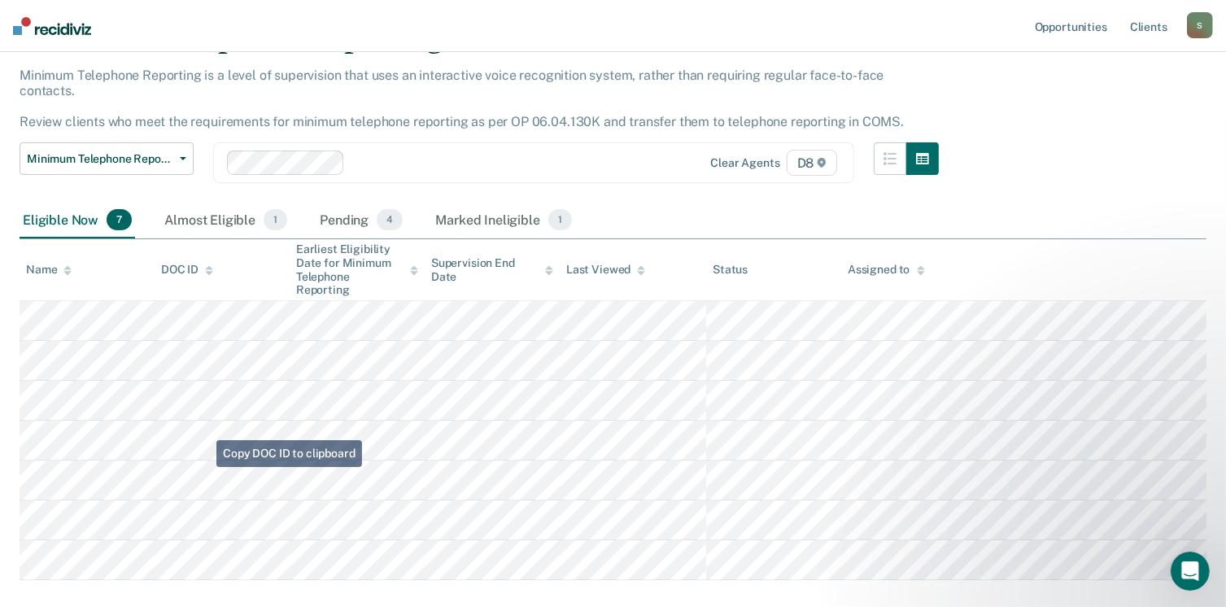
scroll to position [94, 0]
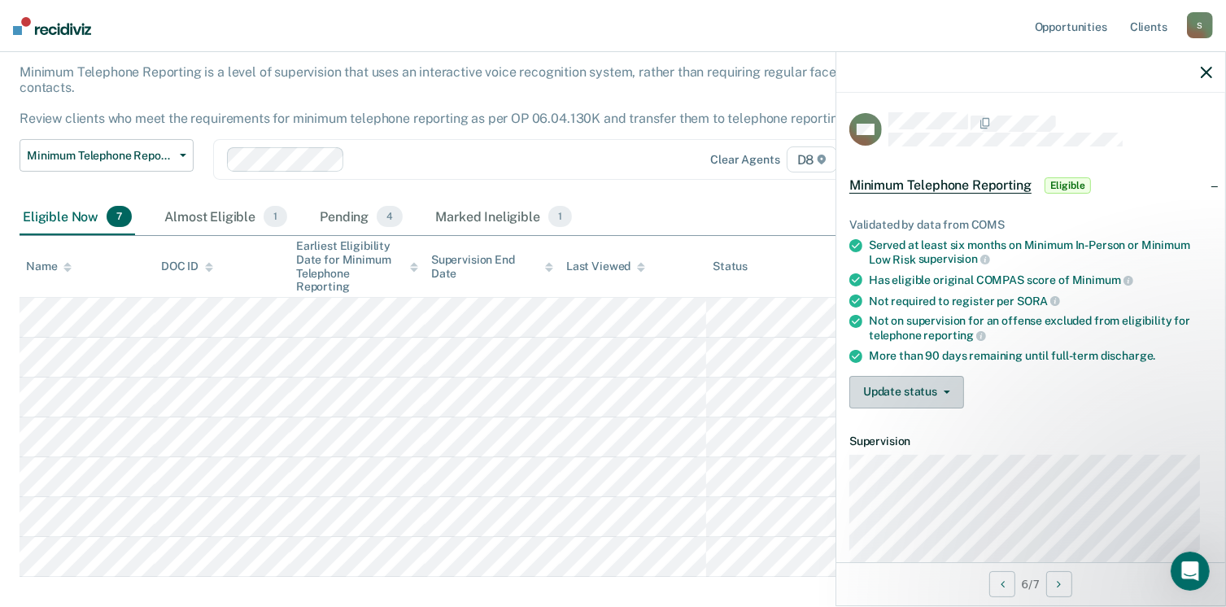
click at [908, 388] on button "Update status" at bounding box center [906, 392] width 115 height 33
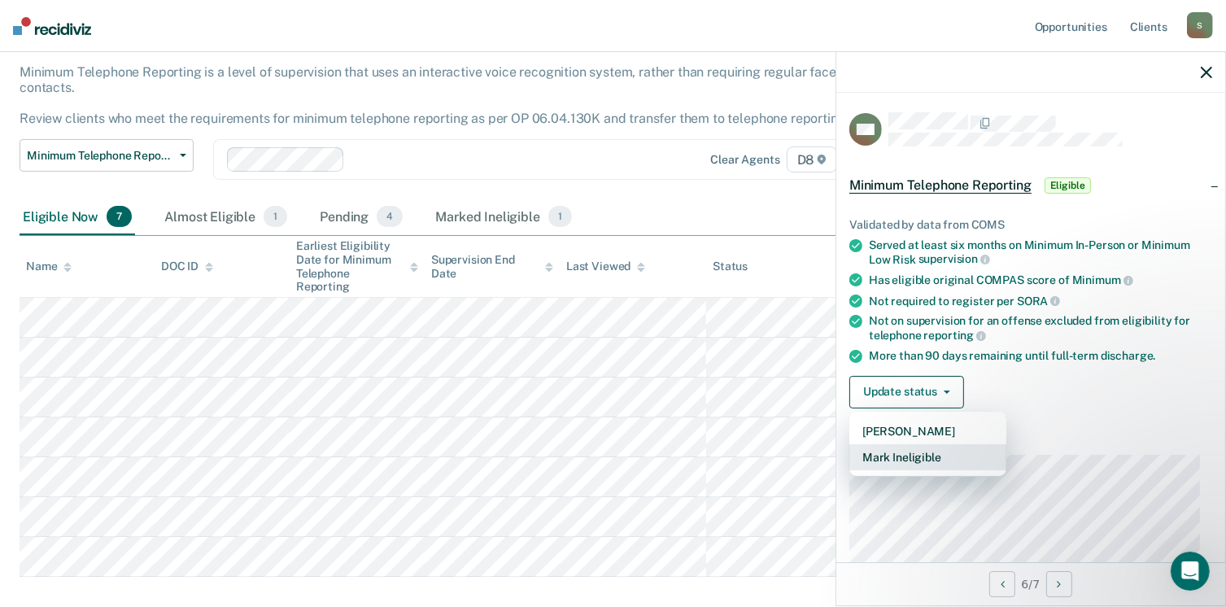
click at [911, 451] on button "Mark Ineligible" at bounding box center [927, 457] width 157 height 26
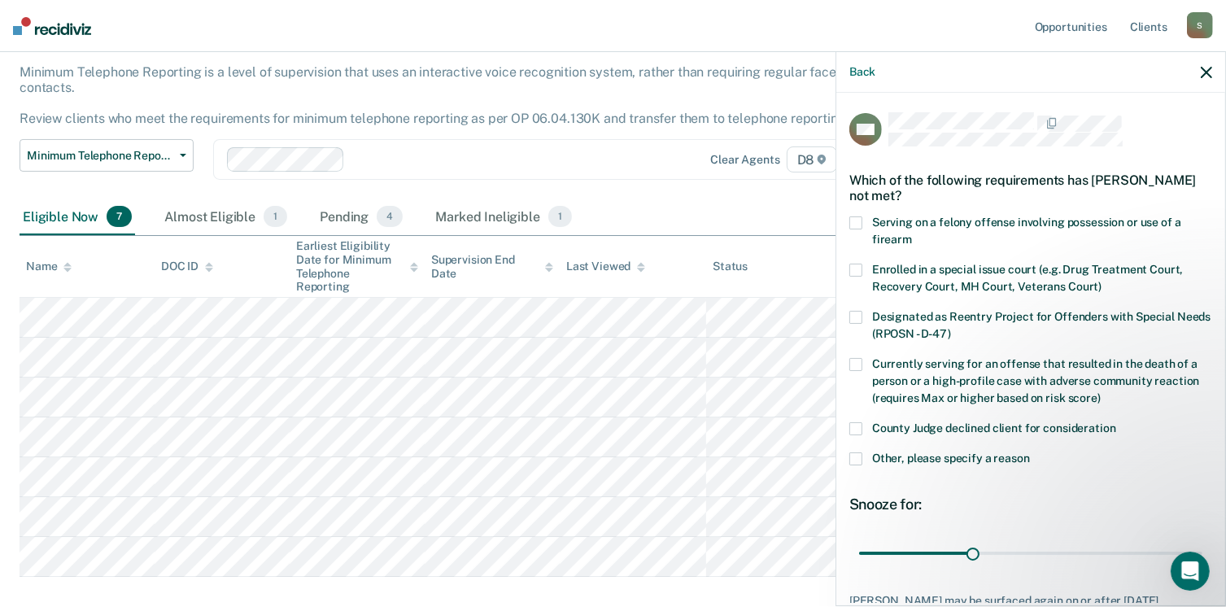
click at [856, 456] on span at bounding box center [855, 458] width 13 height 13
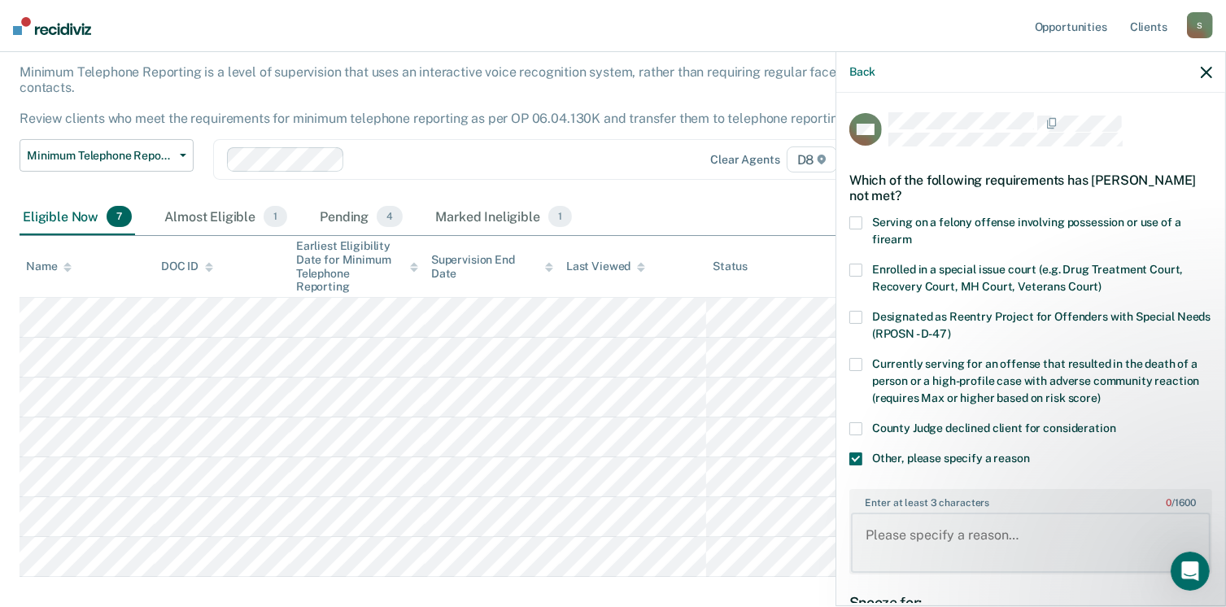
click at [905, 539] on textarea "Enter at least 3 characters 0 / 1600" at bounding box center [1031, 543] width 360 height 60
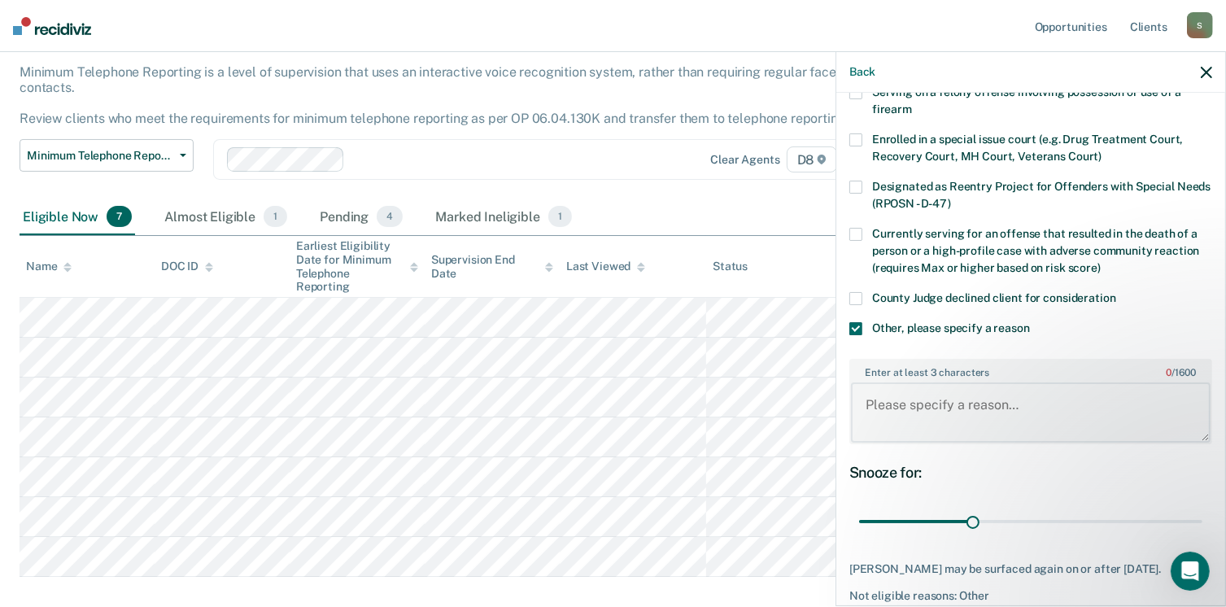
scroll to position [133, 0]
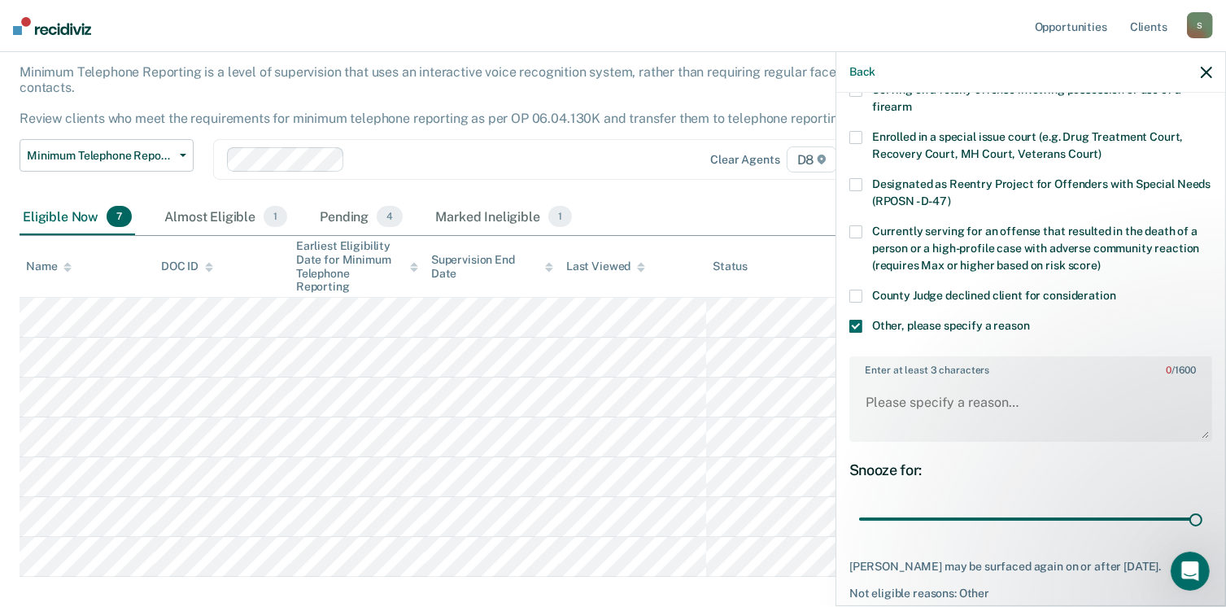
drag, startPoint x: 969, startPoint y: 515, endPoint x: 1227, endPoint y: 523, distance: 258.0
type input "90"
click at [1202, 523] on input "range" at bounding box center [1030, 519] width 343 height 28
click at [1038, 412] on textarea "Enter at least 3 characters 0 / 1600" at bounding box center [1031, 410] width 360 height 60
type textarea "D"
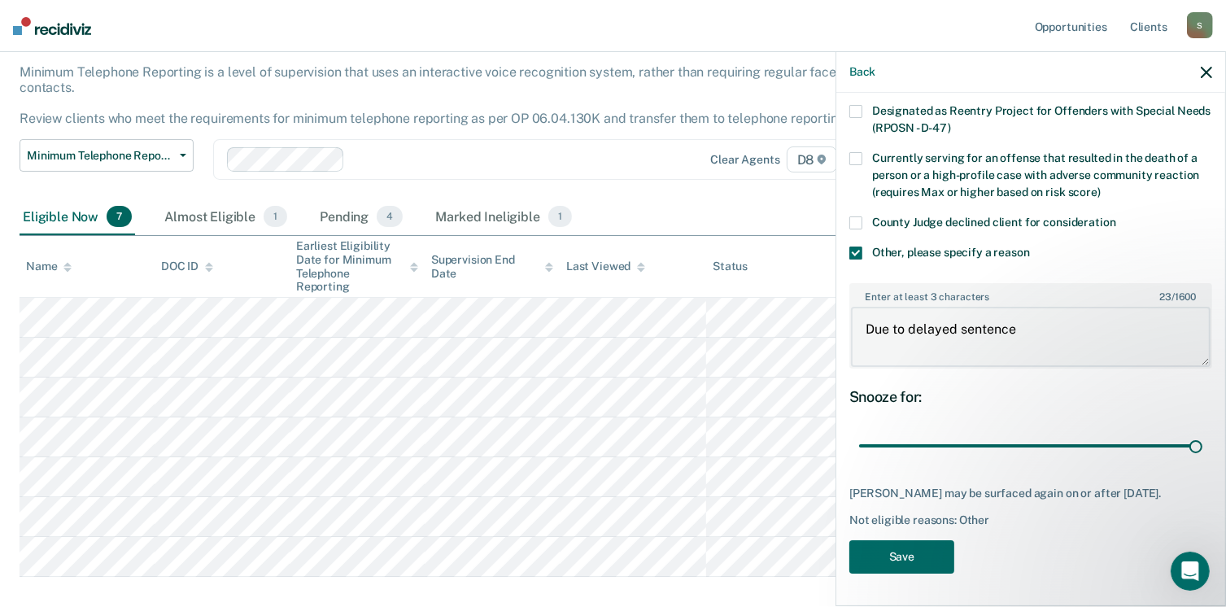
scroll to position [215, 0]
type textarea "Due to delayed sentence"
click at [897, 569] on button "Save" at bounding box center [901, 556] width 105 height 33
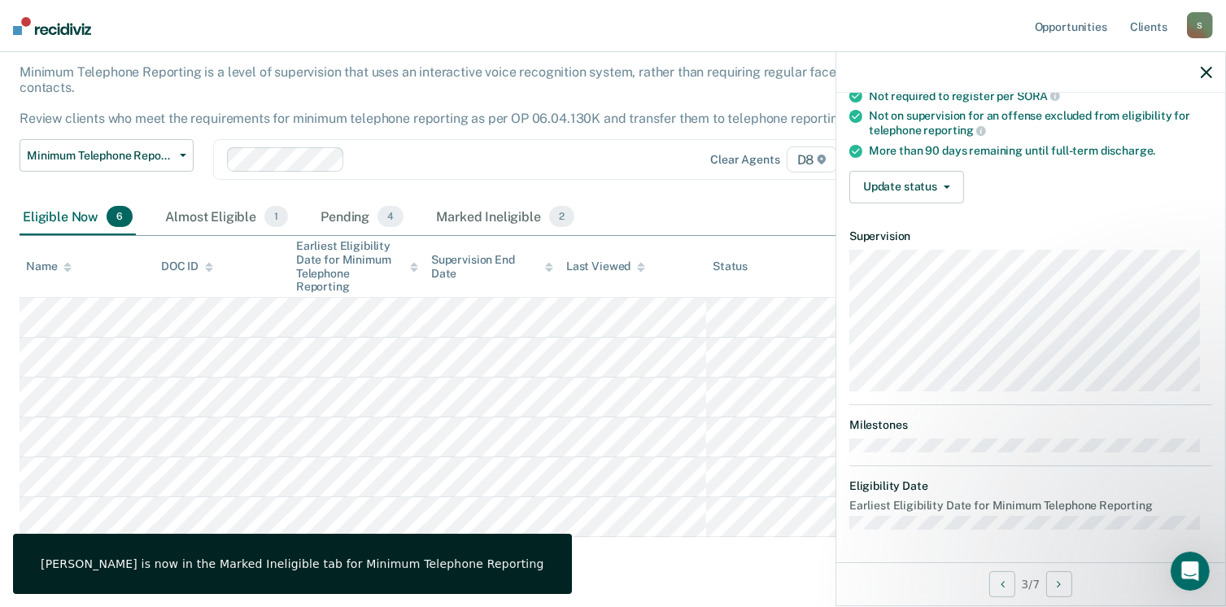
scroll to position [199, 0]
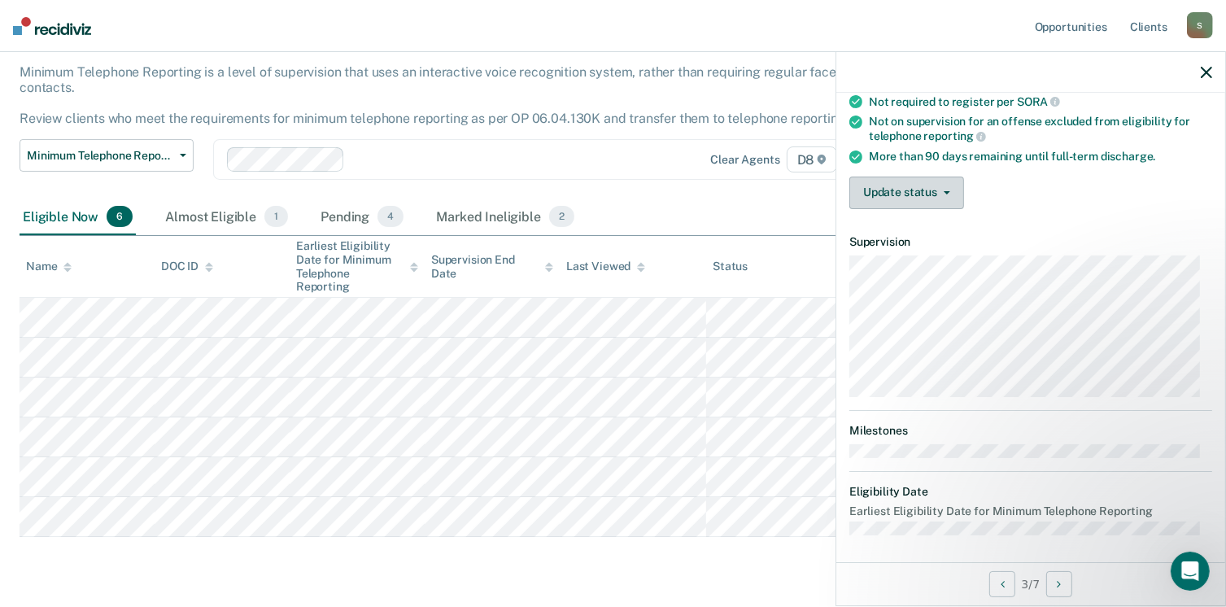
click at [888, 177] on button "Update status" at bounding box center [906, 193] width 115 height 33
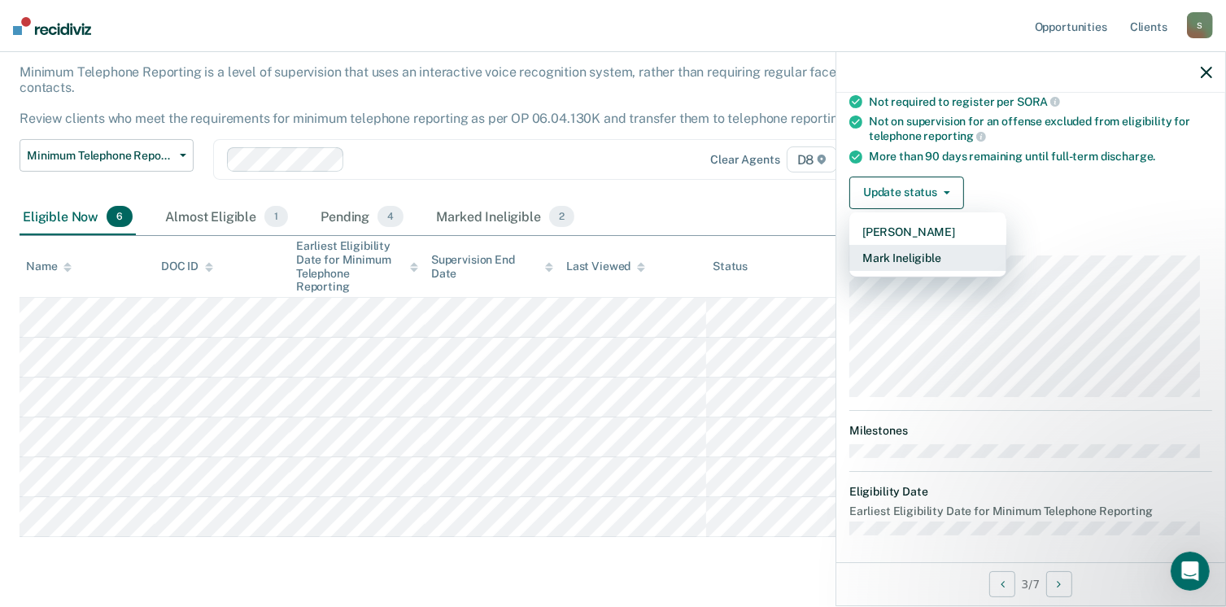
click at [911, 257] on button "Mark Ineligible" at bounding box center [927, 258] width 157 height 26
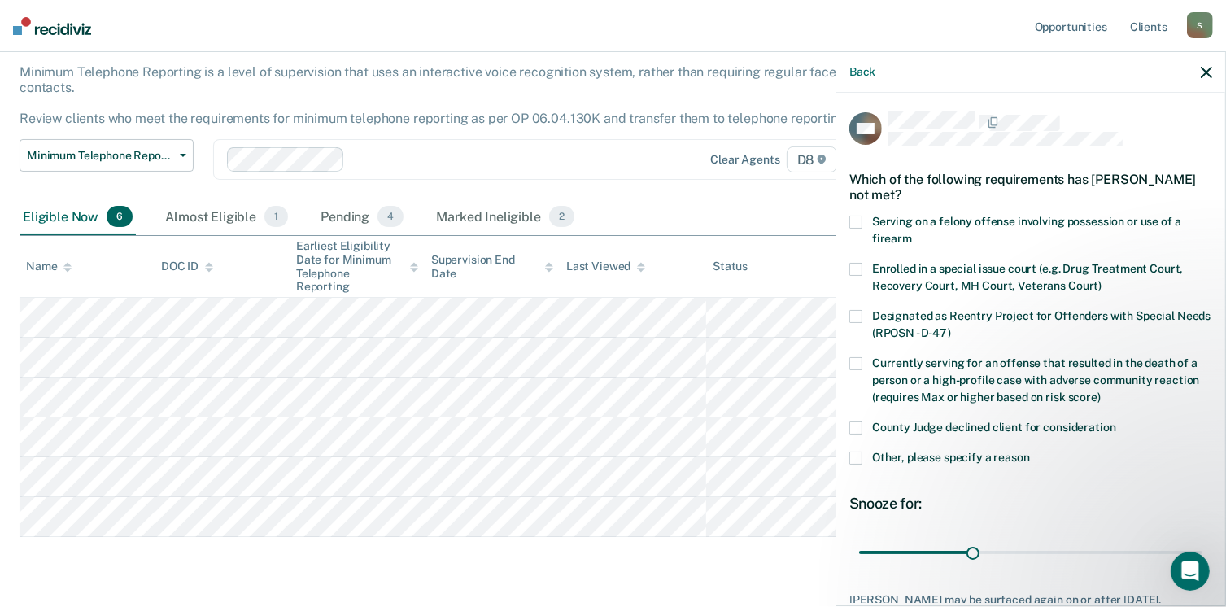
scroll to position [0, 0]
click at [854, 460] on span at bounding box center [855, 458] width 13 height 13
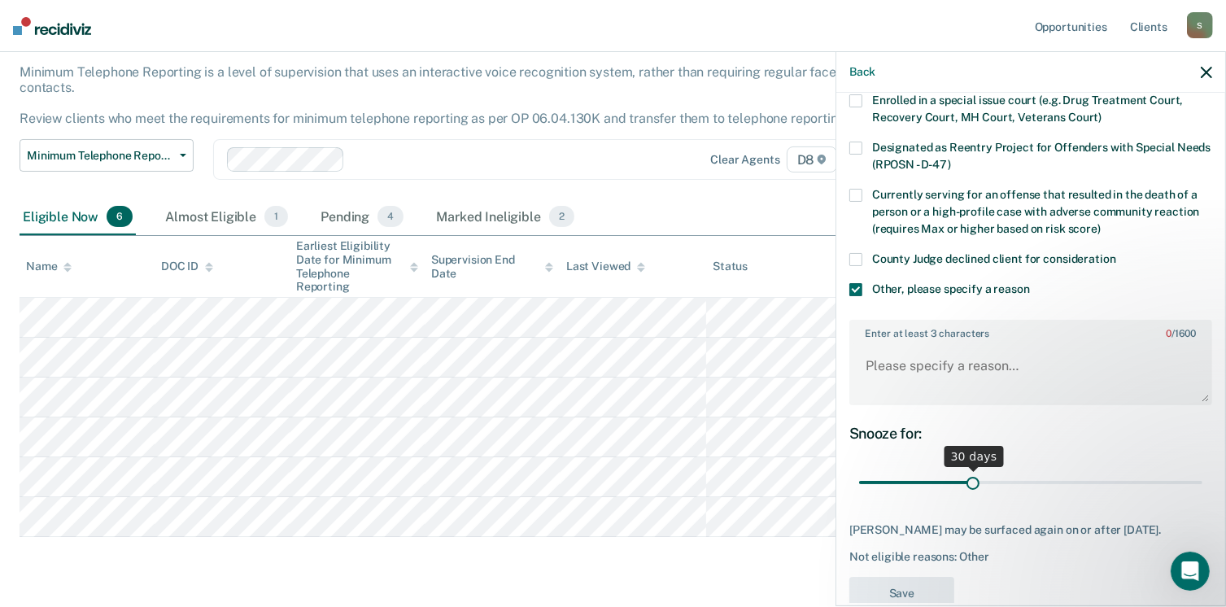
scroll to position [175, 0]
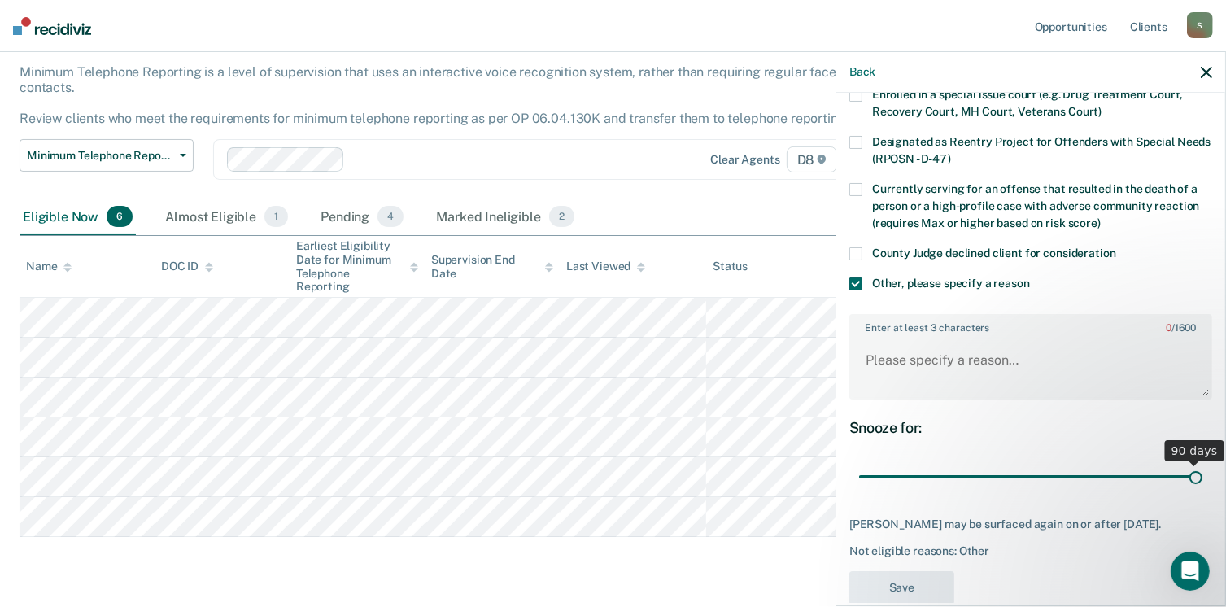
drag, startPoint x: 970, startPoint y: 469, endPoint x: 1242, endPoint y: 504, distance: 274.7
type input "90"
click at [1202, 491] on input "range" at bounding box center [1030, 477] width 343 height 28
click at [927, 369] on textarea "Enter at least 3 characters 0 / 1600" at bounding box center [1031, 368] width 360 height 60
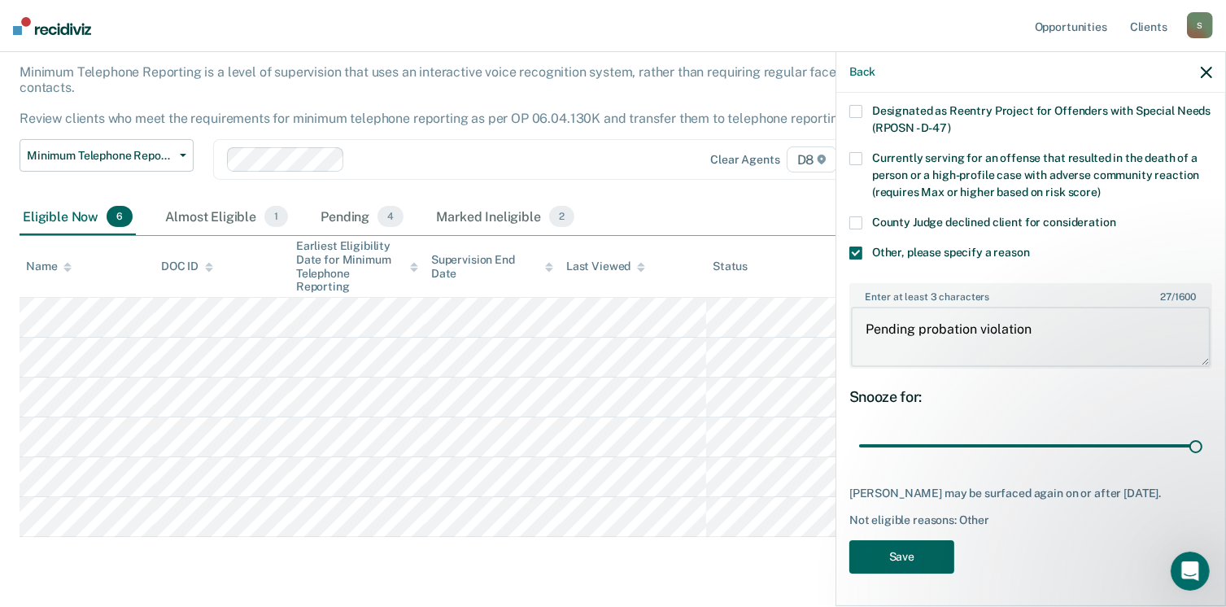
type textarea "Pending probation violation"
click at [901, 561] on button "Save" at bounding box center [901, 556] width 105 height 33
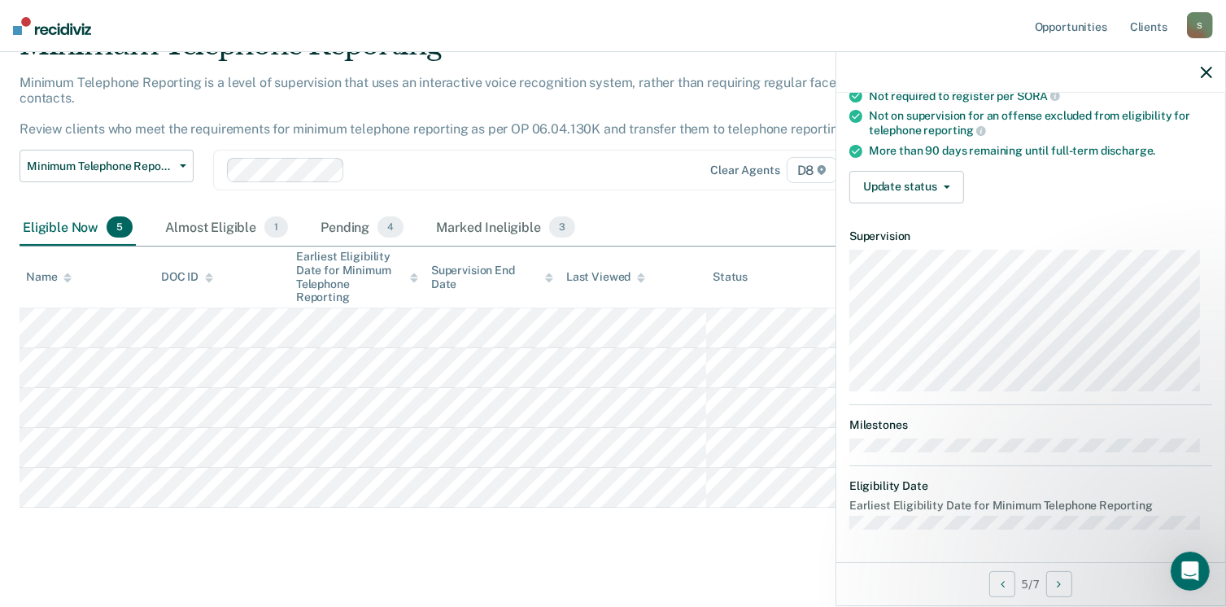
scroll to position [199, 0]
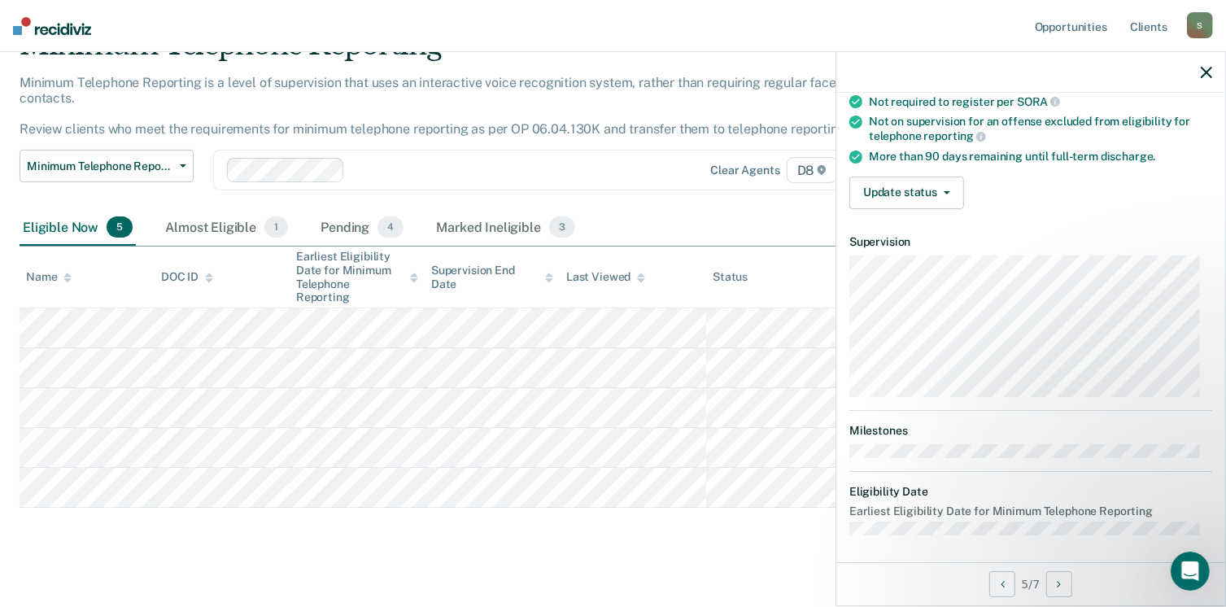
click at [233, 551] on main "Minimum Telephone Reporting Minimum Telephone Reporting is a level of supervisi…" at bounding box center [613, 310] width 1226 height 617
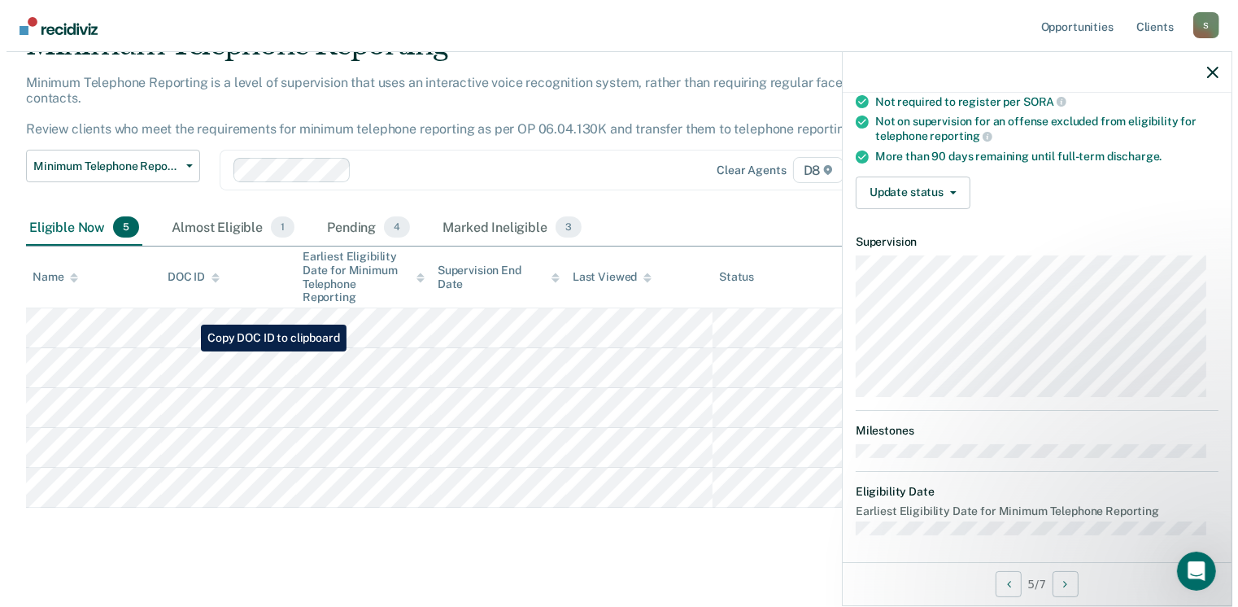
scroll to position [0, 0]
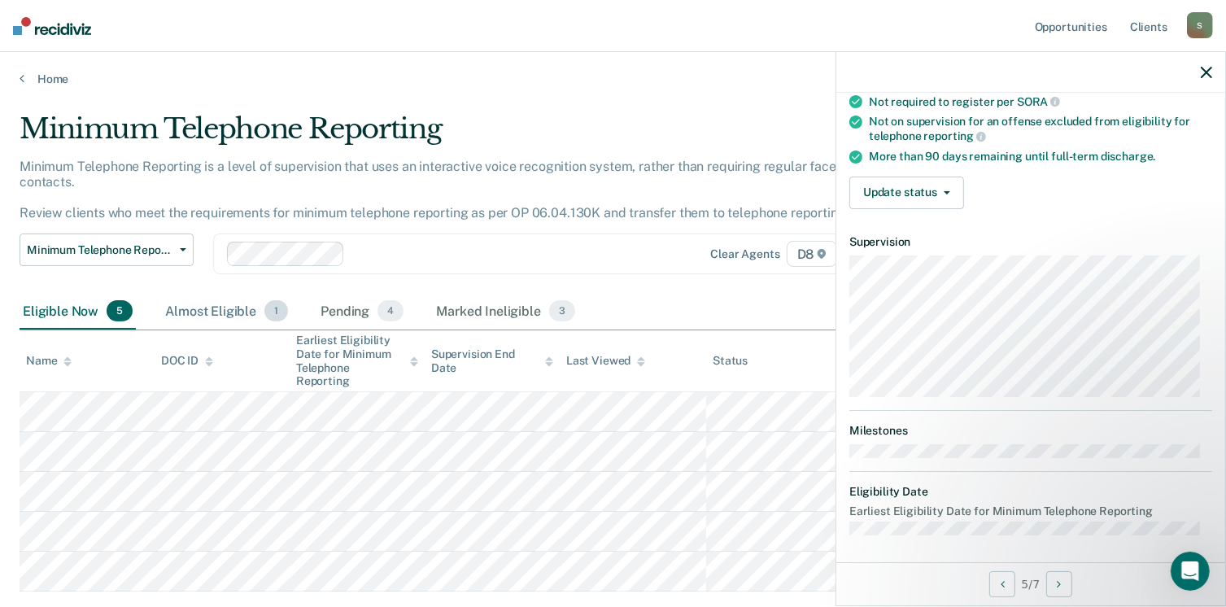
click at [199, 297] on div "Almost Eligible 1" at bounding box center [226, 312] width 129 height 36
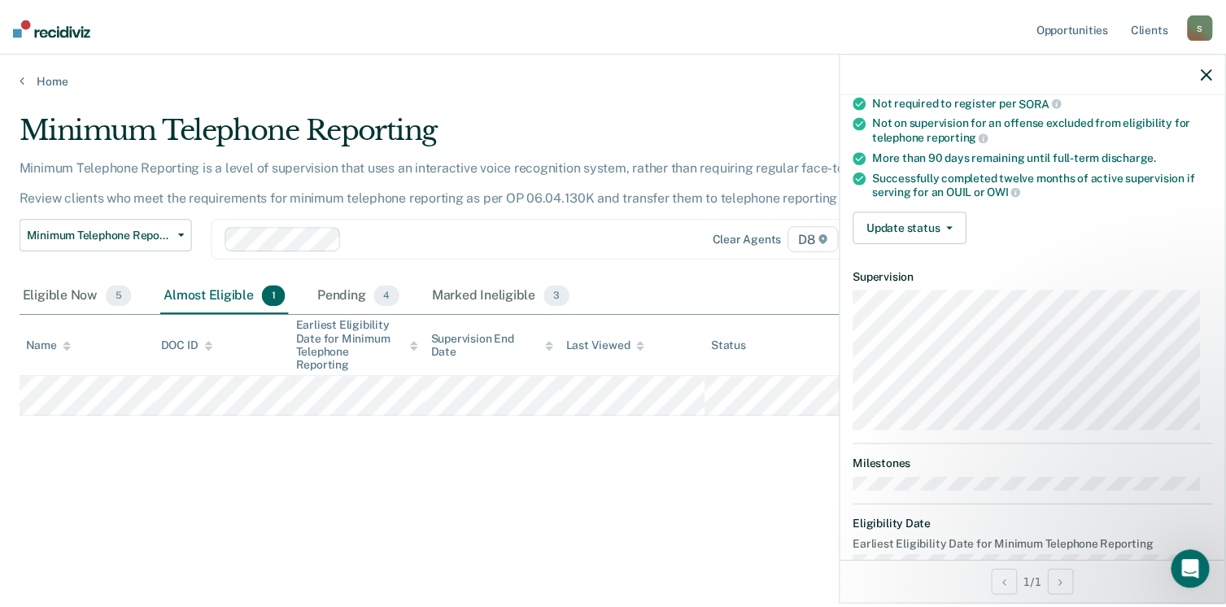
scroll to position [216, 0]
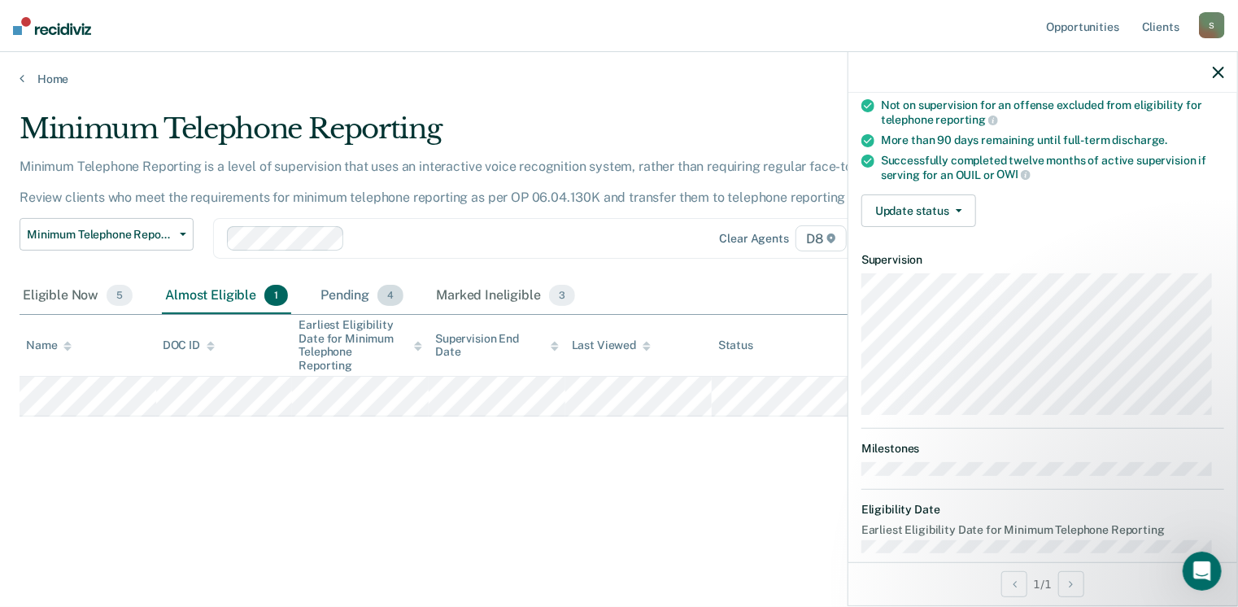
click at [329, 296] on div "Pending 4" at bounding box center [361, 296] width 89 height 36
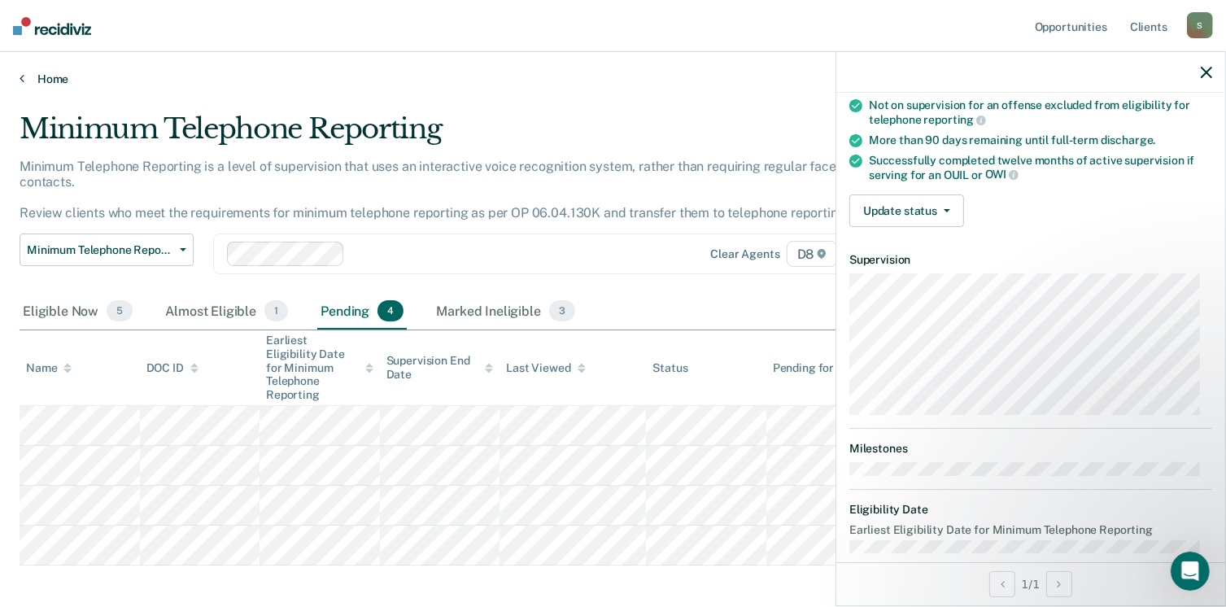
click at [65, 76] on link "Home" at bounding box center [613, 79] width 1187 height 15
